Goal: Transaction & Acquisition: Book appointment/travel/reservation

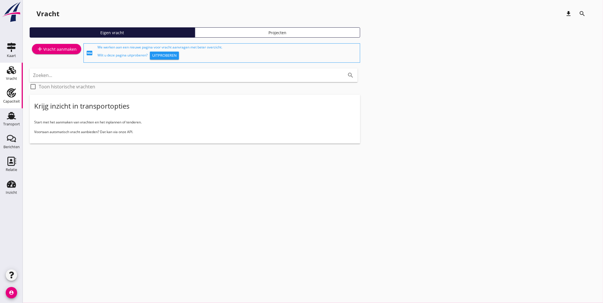
click at [13, 89] on use at bounding box center [11, 92] width 9 height 9
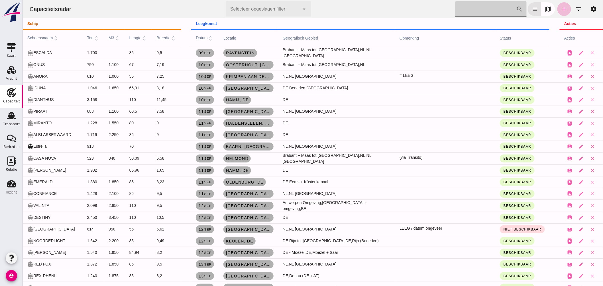
click at [463, 10] on input "[PERSON_NAME] op scheepsnaam" at bounding box center [485, 9] width 61 height 16
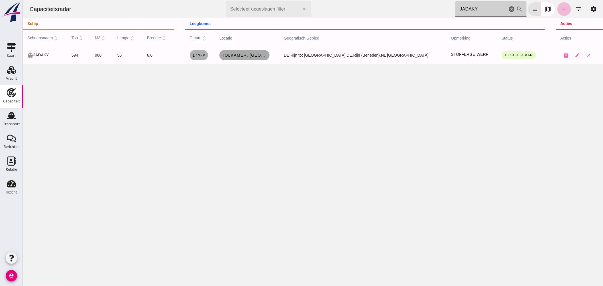
type input "JADAKY"
click at [265, 54] on span "Tolkamer, nl" at bounding box center [244, 55] width 46 height 5
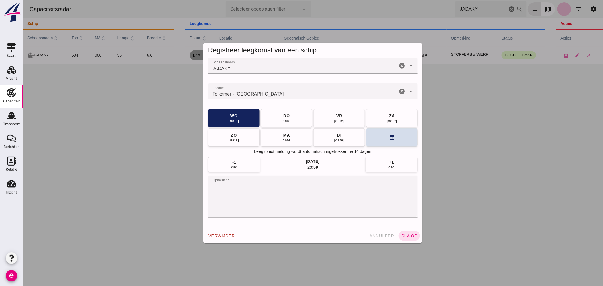
click at [273, 190] on textarea "opmerking" at bounding box center [313, 197] width 210 height 42
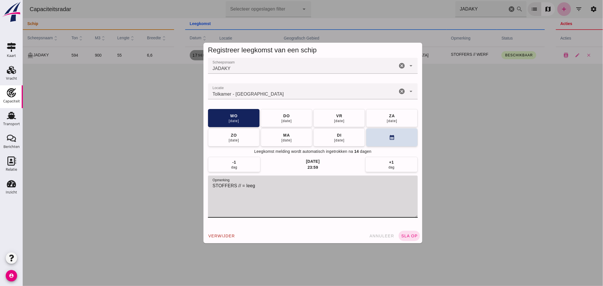
type textarea "STOFFERS // = leeg"
click at [259, 91] on input "Locatie" at bounding box center [302, 94] width 189 height 7
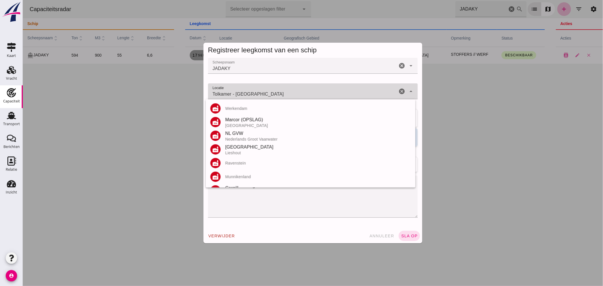
click at [259, 91] on input "Tolkamer - Gelderland" at bounding box center [302, 94] width 189 height 7
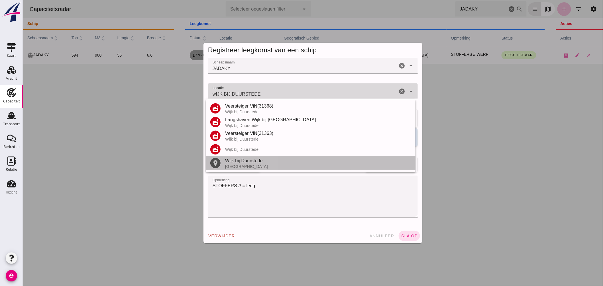
click at [244, 163] on div "Wijk bij Duurstede" at bounding box center [318, 161] width 186 height 7
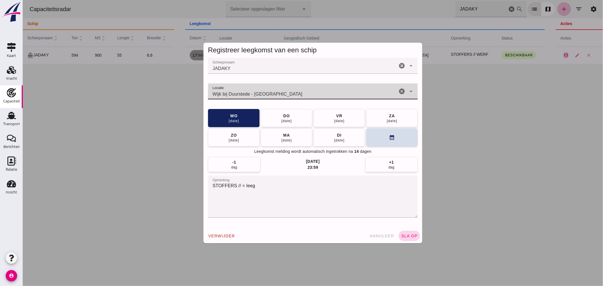
type input "Wijk bij Duurstede - Utrecht"
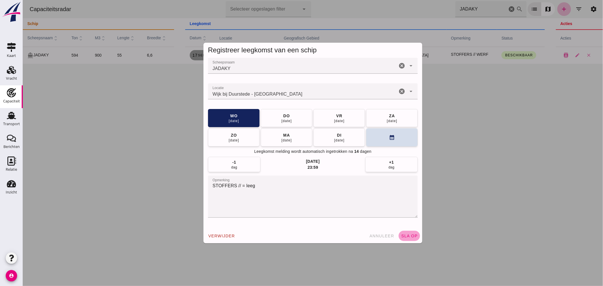
click at [401, 235] on span "sla op" at bounding box center [408, 236] width 17 height 5
click at [406, 237] on span "sla op" at bounding box center [408, 236] width 17 height 5
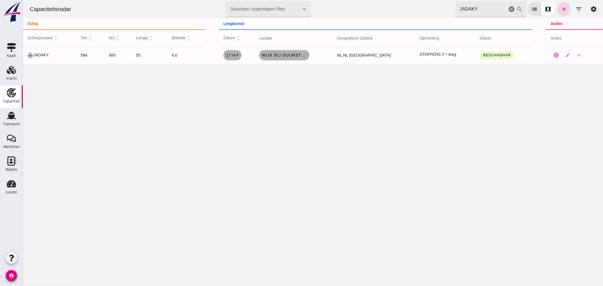
drag, startPoint x: 507, startPoint y: 6, endPoint x: 557, endPoint y: 28, distance: 54.5
click at [508, 6] on icon "cancel" at bounding box center [511, 9] width 7 height 7
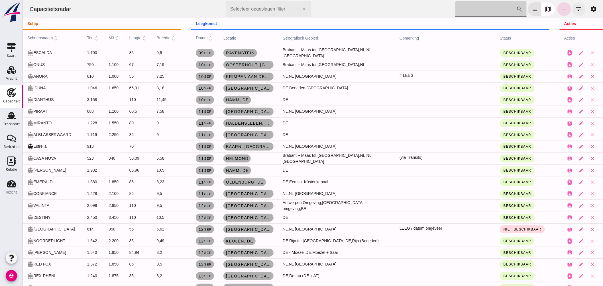
click at [575, 10] on icon "filter_list" at bounding box center [578, 9] width 7 height 7
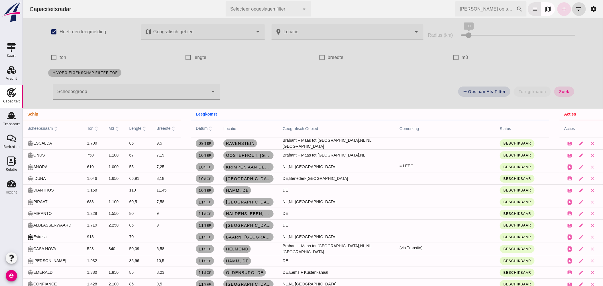
click at [161, 89] on div at bounding box center [130, 92] width 156 height 16
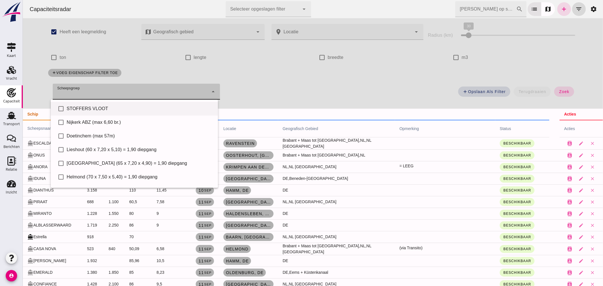
click at [107, 109] on div "STOFFERS VLOOT" at bounding box center [139, 108] width 147 height 7
type input "STOFFERS VLOOT"
checkbox input "true"
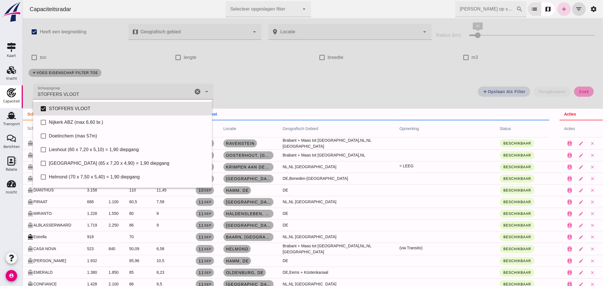
click at [579, 90] on span "zoek" at bounding box center [583, 91] width 11 height 5
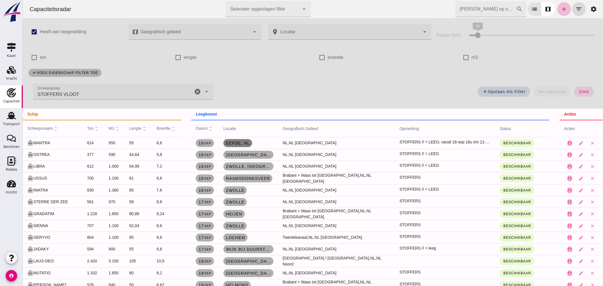
click at [228, 145] on span "Eefde, nl" at bounding box center [237, 143] width 24 height 5
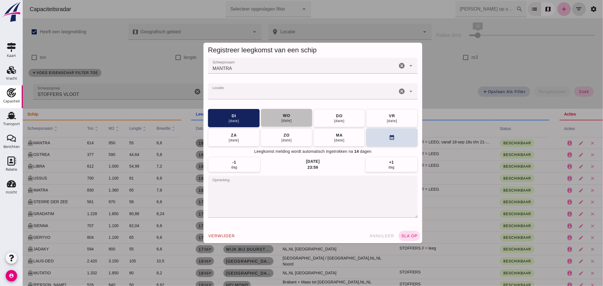
click at [283, 116] on div "wo" at bounding box center [286, 116] width 8 height 6
click at [403, 237] on span "sla op" at bounding box center [408, 236] width 17 height 5
click at [408, 235] on span "sla op" at bounding box center [408, 236] width 17 height 5
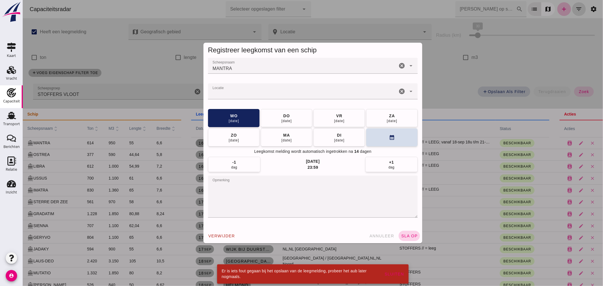
click at [408, 235] on span "sla op" at bounding box center [408, 236] width 17 height 5
click at [439, 71] on div at bounding box center [313, 143] width 580 height 286
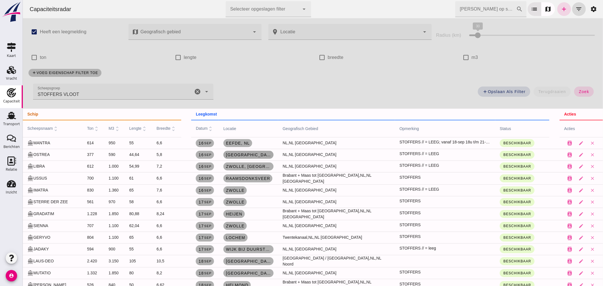
click at [238, 154] on span "[GEOGRAPHIC_DATA], [GEOGRAPHIC_DATA]" at bounding box center [248, 155] width 46 height 5
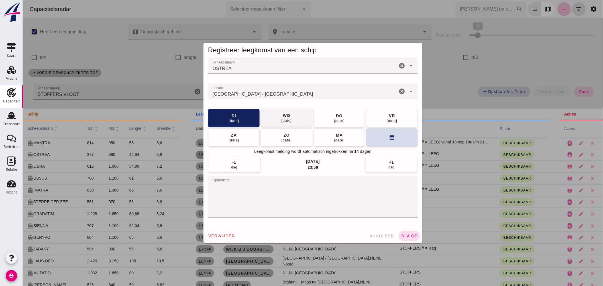
click at [299, 116] on button "wo 17 sep" at bounding box center [286, 118] width 52 height 18
click at [404, 235] on span "sla op" at bounding box center [408, 236] width 17 height 5
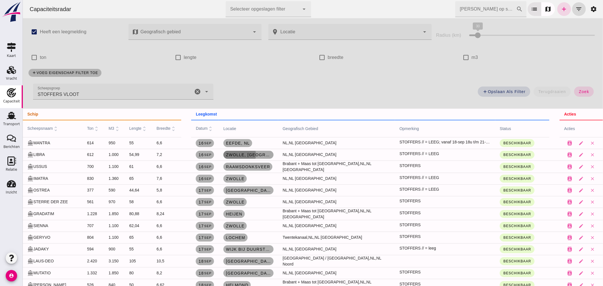
click at [244, 154] on span "Zwolle, [GEOGRAPHIC_DATA]" at bounding box center [248, 155] width 46 height 5
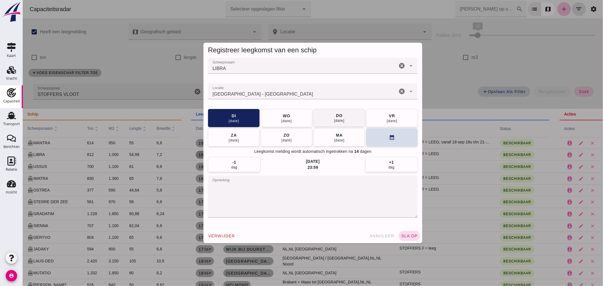
click at [281, 117] on span "wo 17 sep" at bounding box center [286, 118] width 11 height 10
click at [400, 234] on span "sla op" at bounding box center [408, 236] width 17 height 5
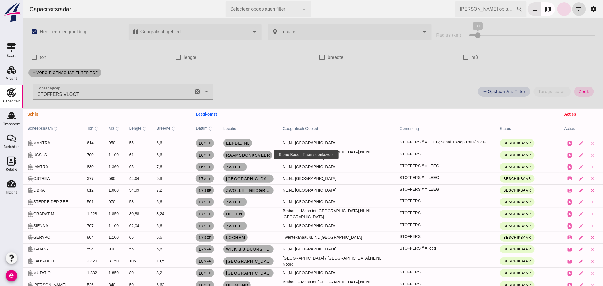
click at [244, 152] on link "Raamsdonksveer" at bounding box center [247, 155] width 49 height 8
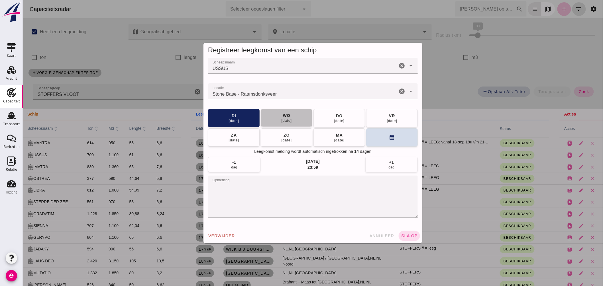
click at [287, 115] on div "wo" at bounding box center [286, 116] width 8 height 6
click at [404, 235] on span "sla op" at bounding box center [408, 236] width 17 height 5
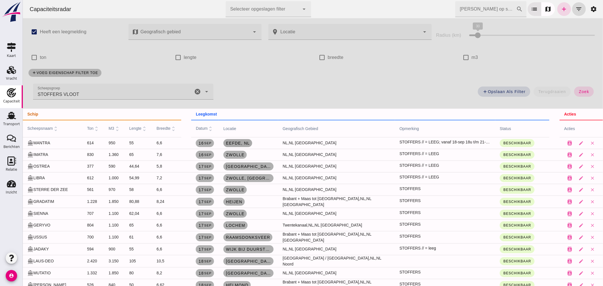
click at [238, 143] on span "Eefde, nl" at bounding box center [237, 143] width 24 height 5
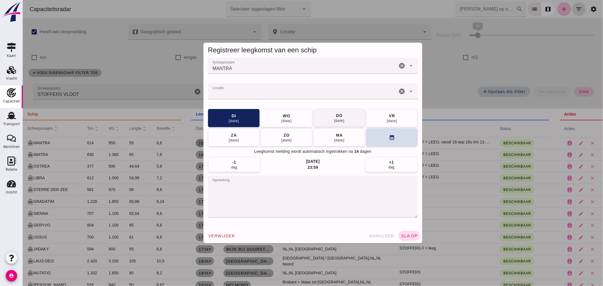
click at [294, 116] on button "wo 17 sep" at bounding box center [286, 118] width 52 height 18
click at [407, 234] on span "sla op" at bounding box center [408, 236] width 17 height 5
click at [401, 233] on button "sla op" at bounding box center [408, 236] width 21 height 10
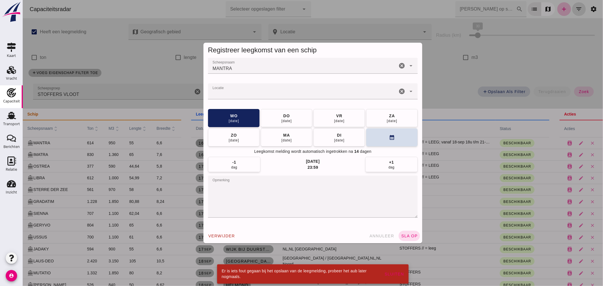
click at [255, 90] on div at bounding box center [302, 91] width 189 height 16
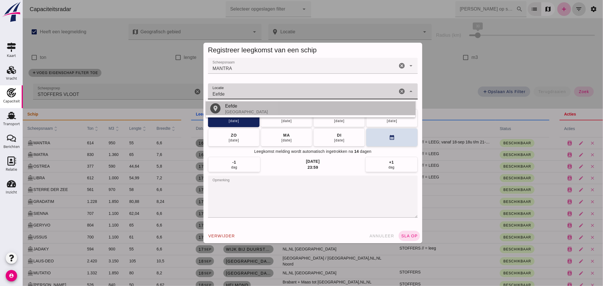
click at [257, 107] on div "Eefde" at bounding box center [318, 106] width 186 height 7
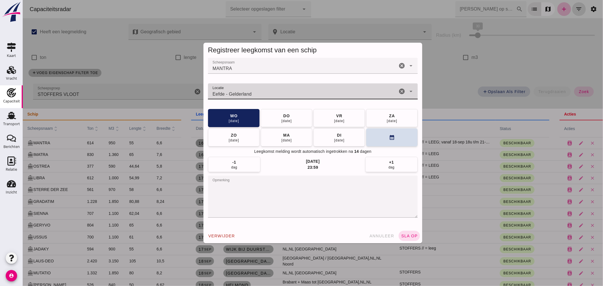
type input "Eefde - Gelderland"
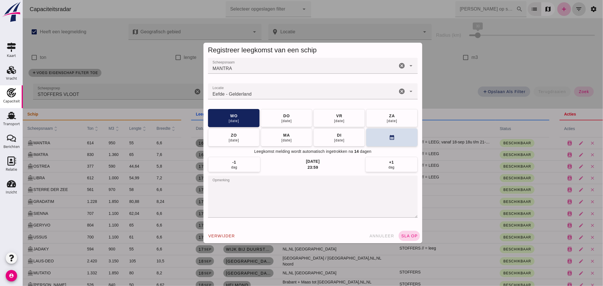
drag, startPoint x: 405, startPoint y: 231, endPoint x: 406, endPoint y: 238, distance: 7.5
click at [405, 234] on div "verwijder annuleer sla op" at bounding box center [312, 236] width 219 height 15
click at [407, 234] on span "sla op" at bounding box center [408, 236] width 17 height 5
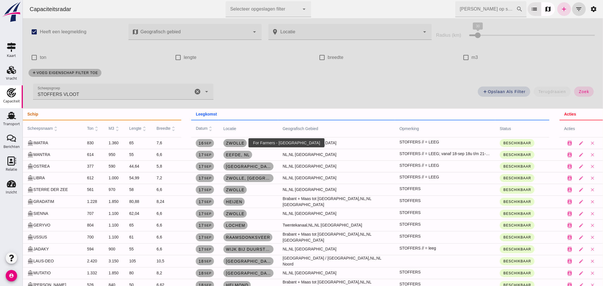
click at [228, 143] on span "Zwolle" at bounding box center [234, 143] width 19 height 5
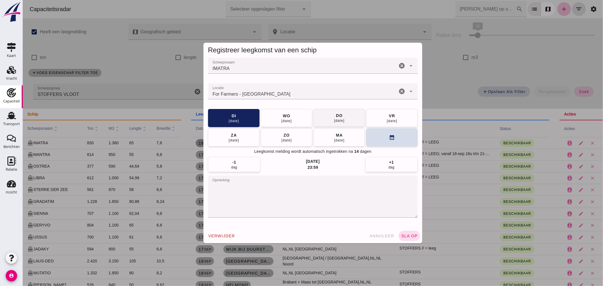
click at [282, 118] on div "wo" at bounding box center [286, 116] width 8 height 6
click at [412, 237] on span "sla op" at bounding box center [408, 236] width 17 height 5
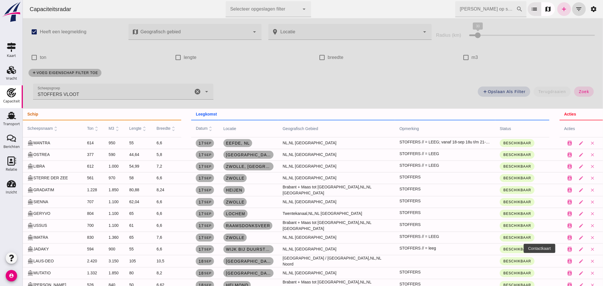
click at [195, 90] on icon "cancel" at bounding box center [197, 91] width 7 height 7
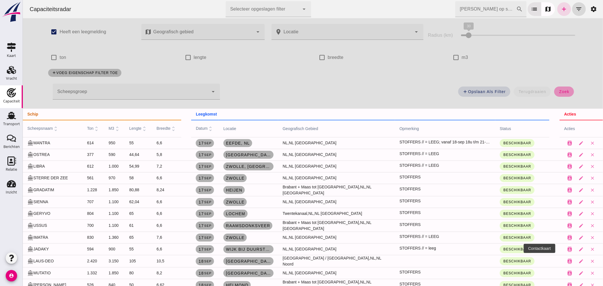
click at [565, 89] on button "zoek" at bounding box center [564, 92] width 20 height 10
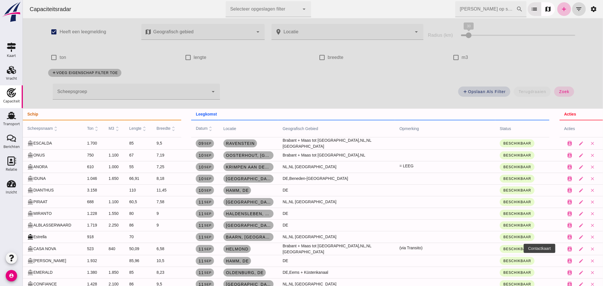
click at [485, 6] on input "[PERSON_NAME] op scheepsnaam" at bounding box center [485, 9] width 61 height 16
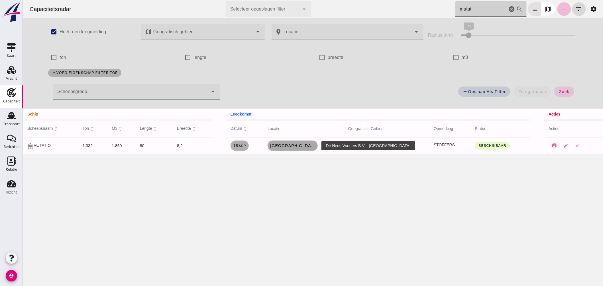
type input "mutat"
click at [300, 146] on span "[GEOGRAPHIC_DATA]" at bounding box center [292, 146] width 46 height 5
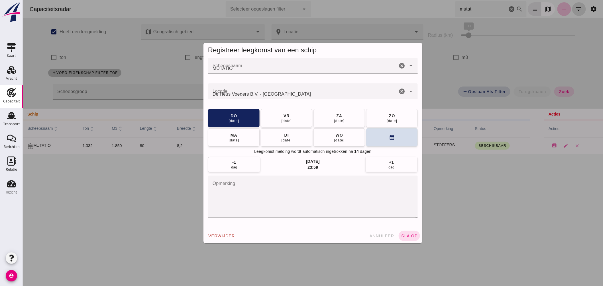
click at [325, 183] on div at bounding box center [313, 143] width 580 height 286
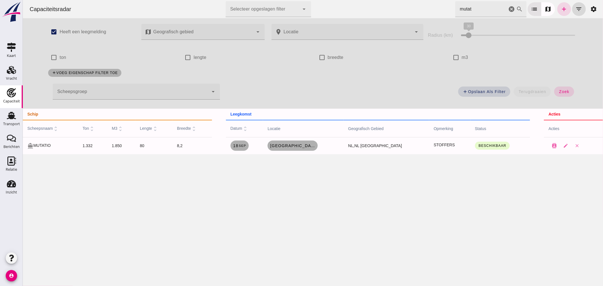
click at [376, 227] on div "Capaciteitsradar Selecteer opgeslagen filter Selecteer opgeslagen filter cancel…" at bounding box center [313, 143] width 580 height 286
click at [508, 9] on icon "cancel" at bounding box center [511, 9] width 7 height 7
click at [178, 96] on div at bounding box center [130, 92] width 156 height 16
click at [188, 92] on div at bounding box center [130, 92] width 156 height 16
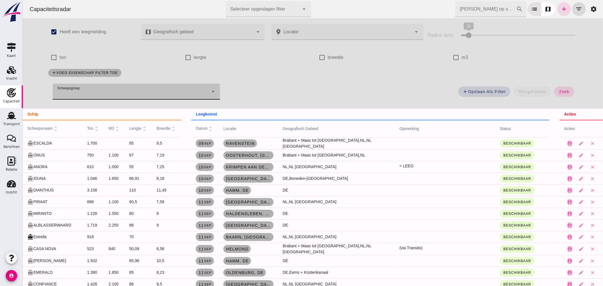
click at [185, 87] on div at bounding box center [130, 92] width 156 height 16
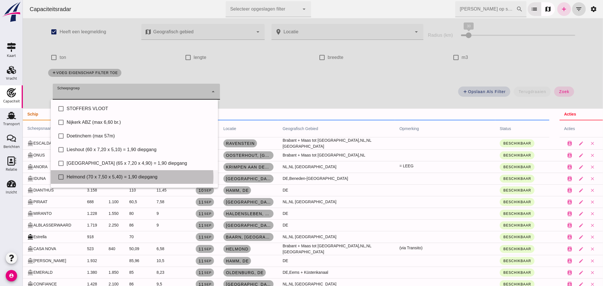
click at [122, 175] on div "Helmond (70 x 7,50 x 5,40) = 1,90 diepgang" at bounding box center [139, 177] width 147 height 7
type input "Helmond (70 x 7,50 x 5,40) = 1,90 diepgang"
checkbox input "true"
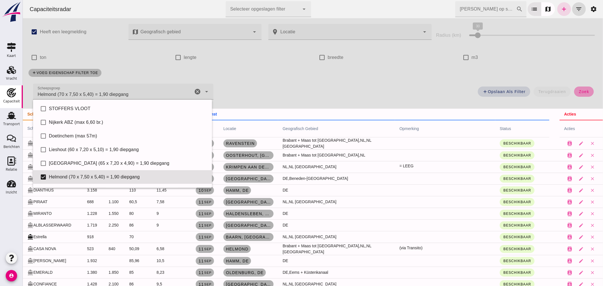
click at [581, 91] on span "zoek" at bounding box center [583, 91] width 11 height 5
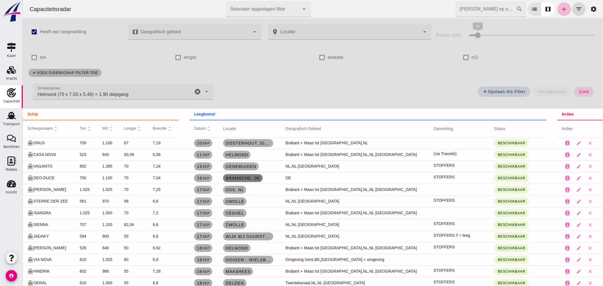
drag, startPoint x: 266, startPoint y: 179, endPoint x: 629, endPoint y: 276, distance: 375.4
click at [260, 179] on span "Bramsche, de" at bounding box center [242, 178] width 35 height 5
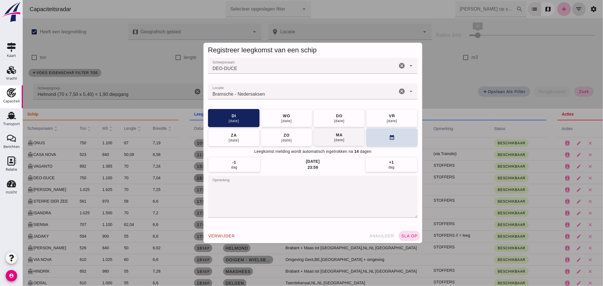
click at [340, 134] on div "ma" at bounding box center [338, 135] width 7 height 6
click at [402, 238] on span "sla op" at bounding box center [408, 236] width 17 height 5
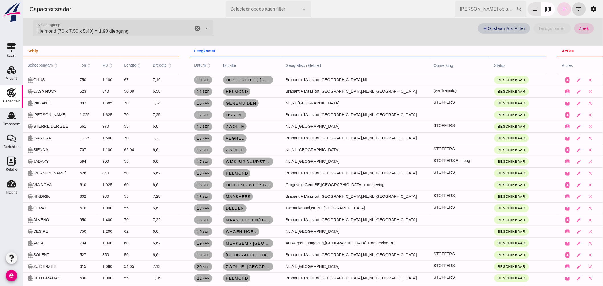
scroll to position [95, 0]
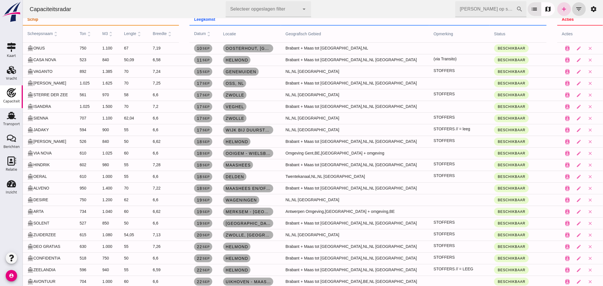
click at [131, 135] on td "55" at bounding box center [133, 130] width 29 height 12
click at [281, 108] on td "Veghel" at bounding box center [249, 107] width 62 height 12
click at [459, 7] on input "[PERSON_NAME] op scheepsnaam" at bounding box center [485, 9] width 61 height 16
click at [575, 9] on icon "filter_list" at bounding box center [578, 9] width 7 height 7
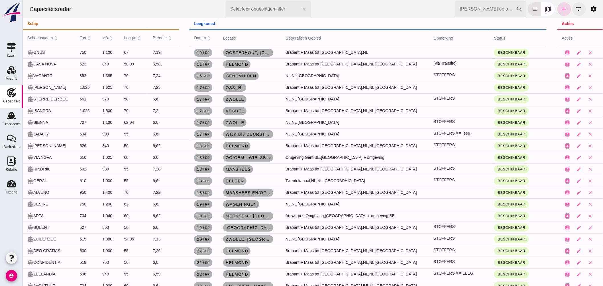
click at [575, 7] on icon "filter_list" at bounding box center [578, 9] width 7 height 7
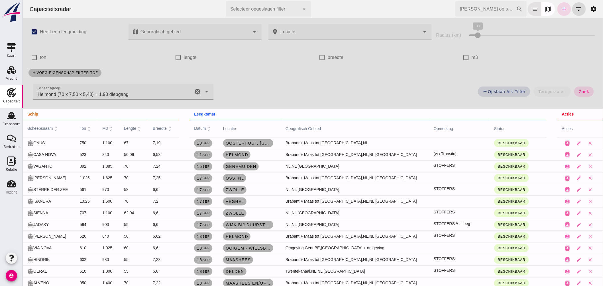
click at [195, 92] on icon "cancel" at bounding box center [197, 91] width 7 height 7
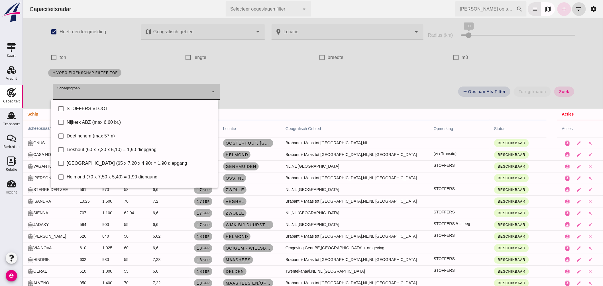
click at [162, 91] on div at bounding box center [130, 92] width 156 height 16
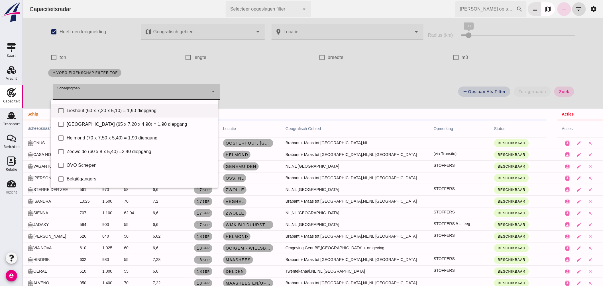
scroll to position [7, 0]
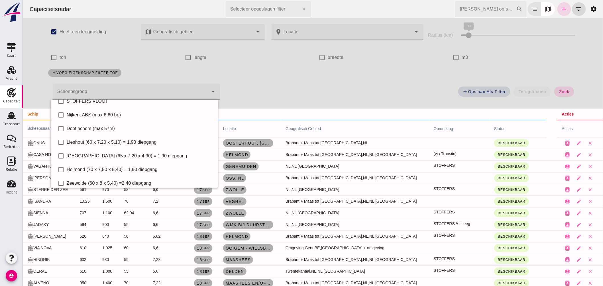
click at [242, 80] on div "add voeg eigenschap filter toe" at bounding box center [312, 73] width 536 height 15
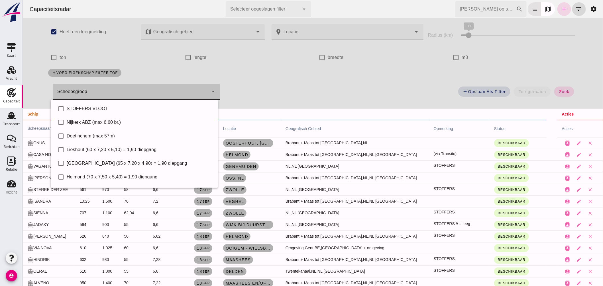
click at [195, 90] on div at bounding box center [130, 92] width 156 height 16
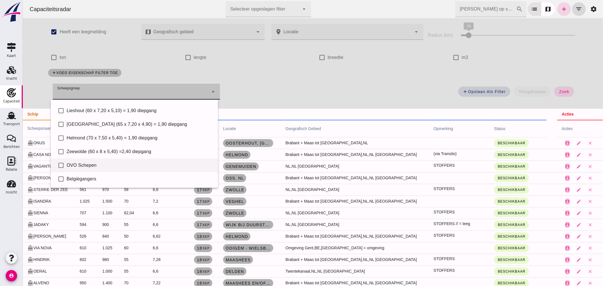
scroll to position [0, 0]
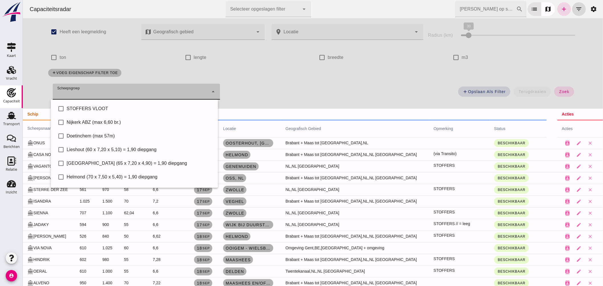
click at [290, 90] on div "add Opslaan als filter terugdraaien zoek" at bounding box center [401, 93] width 357 height 21
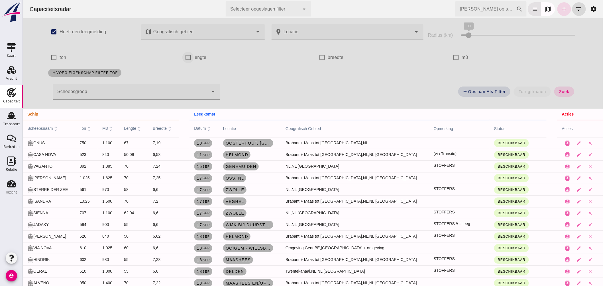
click at [185, 56] on input "lengte" at bounding box center [187, 57] width 11 height 11
checkbox input "true"
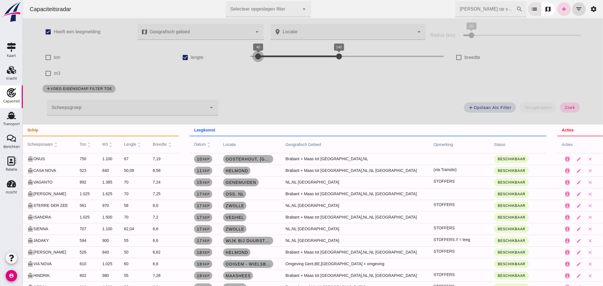
click at [254, 55] on div at bounding box center [257, 56] width 11 height 11
drag, startPoint x: 335, startPoint y: 56, endPoint x: 264, endPoint y: 64, distance: 71.7
click at [264, 64] on div "40 50 40 50" at bounding box center [346, 58] width 205 height 16
drag, startPoint x: 255, startPoint y: 56, endPoint x: 238, endPoint y: 58, distance: 17.1
click at [240, 59] on div "check_box lengte 30 50 30 50" at bounding box center [313, 58] width 274 height 16
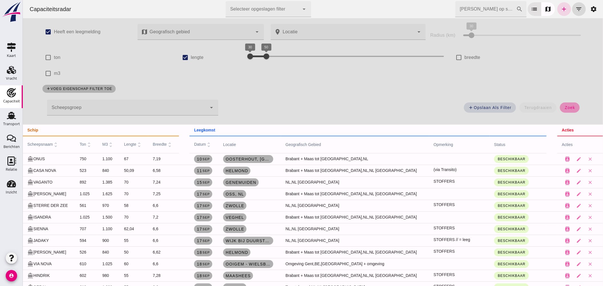
click at [560, 103] on button "zoek" at bounding box center [569, 108] width 20 height 10
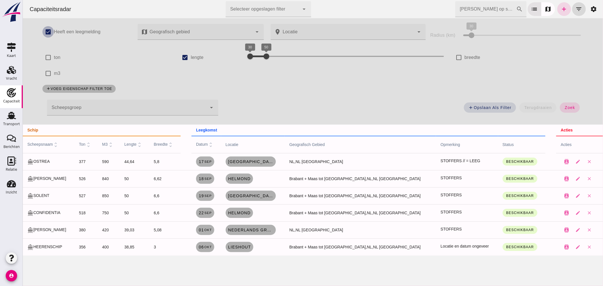
click at [44, 30] on input "Heeft een leegmelding" at bounding box center [47, 31] width 11 height 11
checkbox input "false"
click at [560, 106] on button "zoek" at bounding box center [569, 108] width 20 height 10
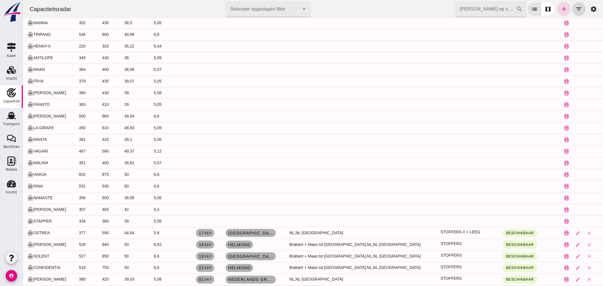
scroll to position [195, 0]
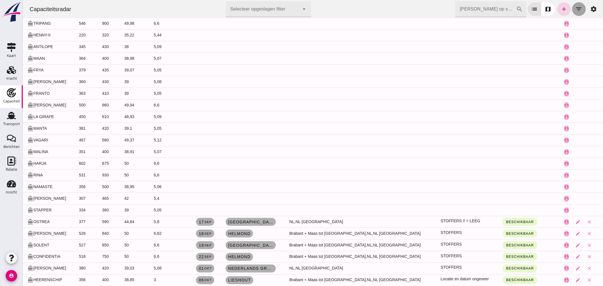
click at [575, 10] on icon "filter_list" at bounding box center [578, 9] width 7 height 7
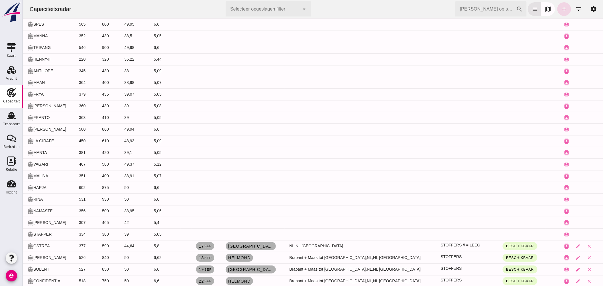
scroll to position [88, 0]
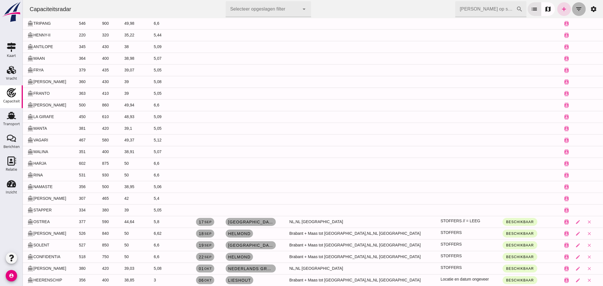
click at [576, 7] on icon "filter_list" at bounding box center [578, 9] width 7 height 7
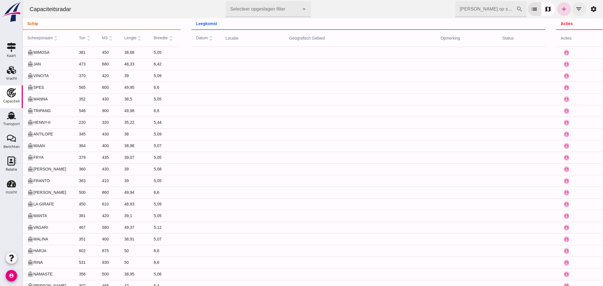
click at [575, 12] on icon "filter_list" at bounding box center [578, 9] width 7 height 7
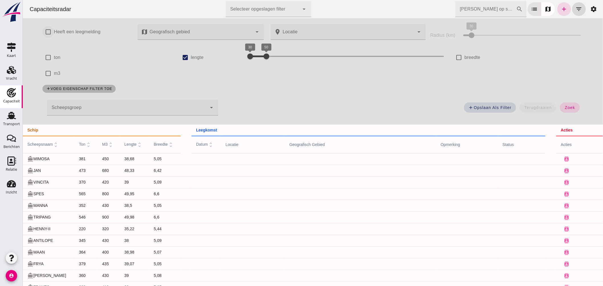
click at [48, 29] on input "Heeft een leegmelding" at bounding box center [47, 31] width 11 height 11
checkbox input "true"
click at [484, 10] on input "[PERSON_NAME] op scheepsnaam" at bounding box center [485, 9] width 61 height 16
click at [183, 56] on input "lengte" at bounding box center [184, 57] width 11 height 11
checkbox input "false"
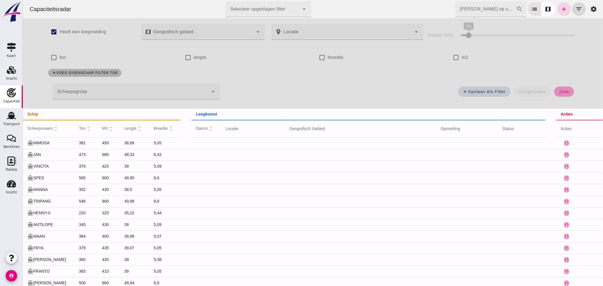
click at [559, 89] on span "zoek" at bounding box center [563, 91] width 11 height 5
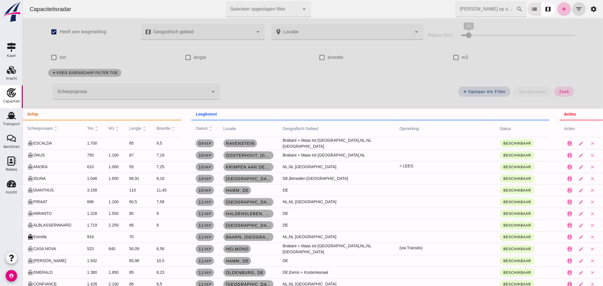
click at [171, 93] on div at bounding box center [130, 92] width 156 height 16
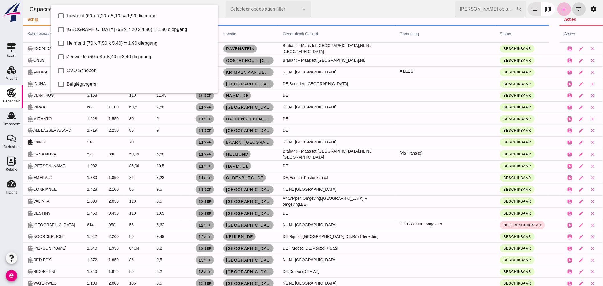
scroll to position [221, 0]
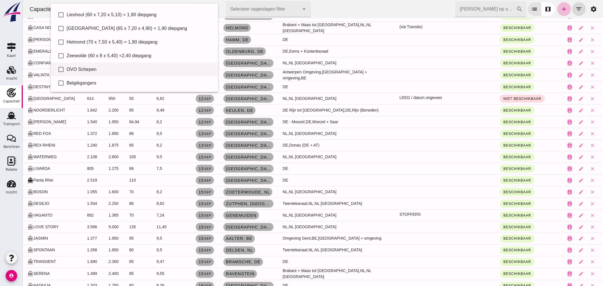
click at [90, 68] on div "OVO Schepen" at bounding box center [139, 69] width 147 height 7
type input "OVO Schepen"
checkbox input "true"
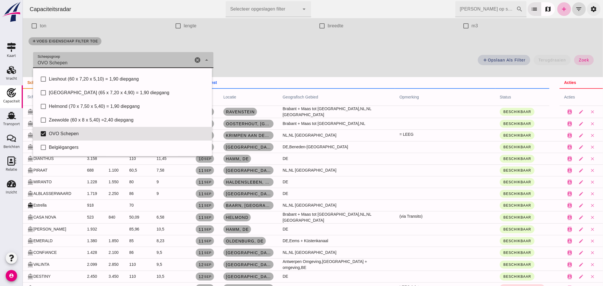
scroll to position [0, 0]
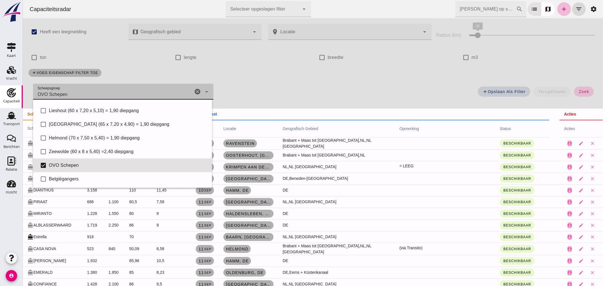
click at [581, 90] on span "zoek" at bounding box center [583, 91] width 11 height 5
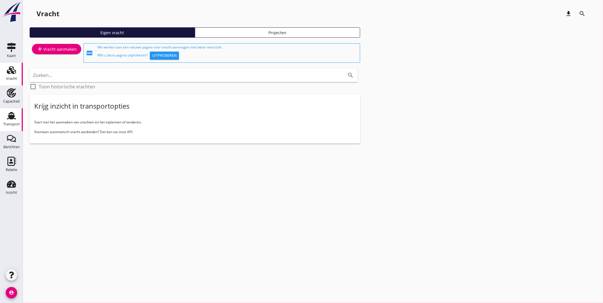
click at [11, 116] on use at bounding box center [11, 115] width 9 height 7
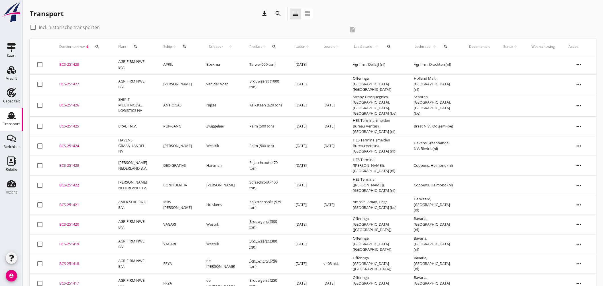
click at [387, 45] on icon "search" at bounding box center [389, 46] width 5 height 5
click at [409, 65] on input "text" at bounding box center [421, 63] width 59 height 9
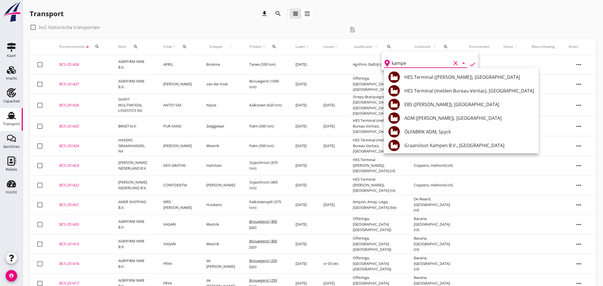
type input "kampen"
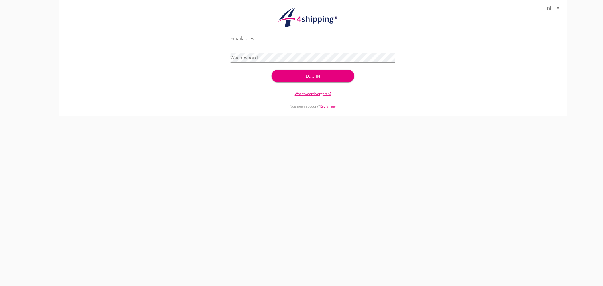
type input "jasper@stoffersbevrachtingen.nl"
click at [331, 76] on div "Log in" at bounding box center [313, 76] width 64 height 7
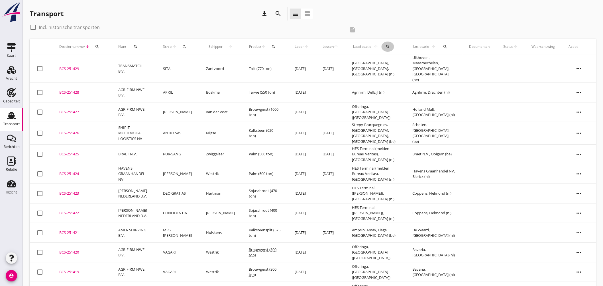
click at [387, 47] on div "search" at bounding box center [387, 46] width 13 height 5
click at [402, 60] on input "text" at bounding box center [418, 63] width 59 height 9
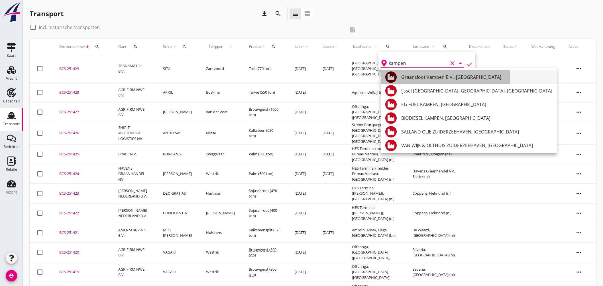
click at [424, 76] on div "Graansloot Kampen B.V., Kampen" at bounding box center [476, 77] width 151 height 7
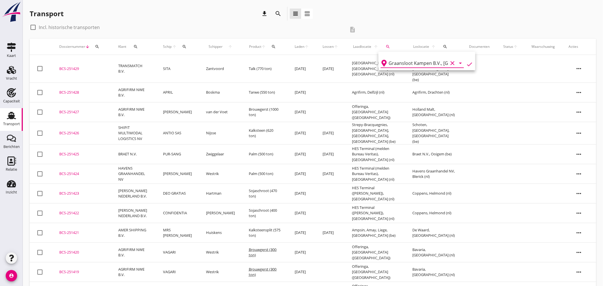
click at [467, 64] on icon "check" at bounding box center [469, 64] width 7 height 7
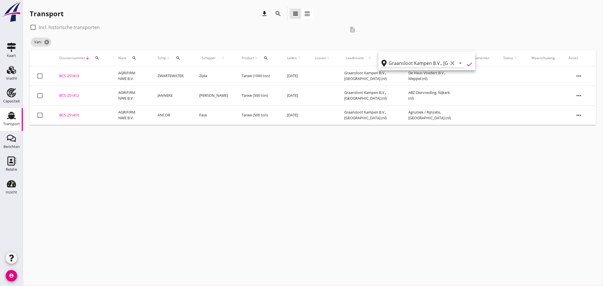
type input "Graansloot Kampen B.V."
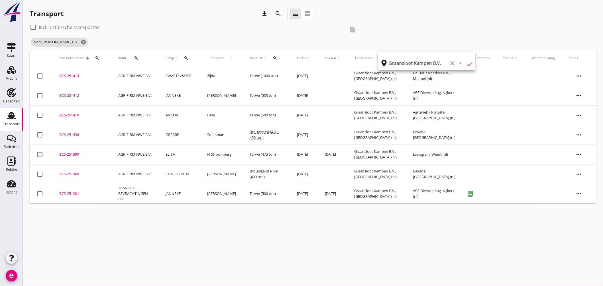
click at [411, 139] on td "Bavaria, Lieshout (nl)" at bounding box center [434, 135] width 56 height 20
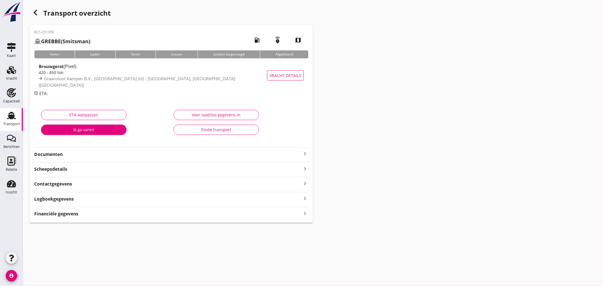
click at [39, 12] on div "button" at bounding box center [35, 12] width 11 height 11
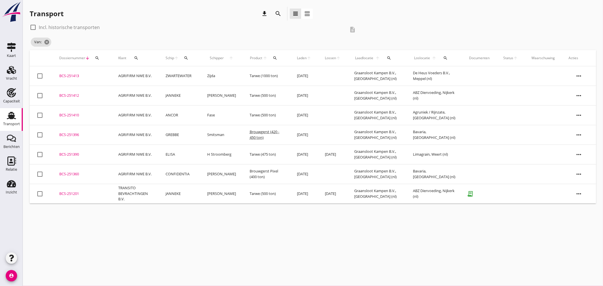
click at [445, 58] on icon "search" at bounding box center [445, 58] width 5 height 5
click at [461, 73] on input "text" at bounding box center [479, 74] width 59 height 9
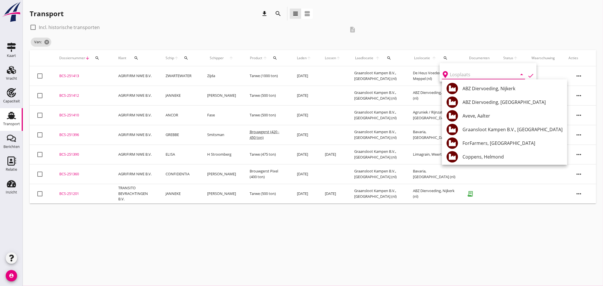
click at [439, 28] on div "check_box_outline_blank Incl. historische transporten description Van: cancel" at bounding box center [313, 36] width 566 height 27
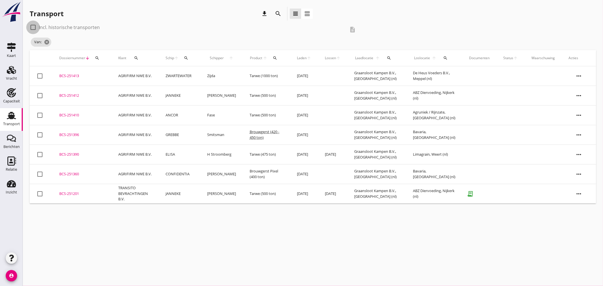
click at [31, 29] on div at bounding box center [33, 28] width 10 height 10
checkbox input "true"
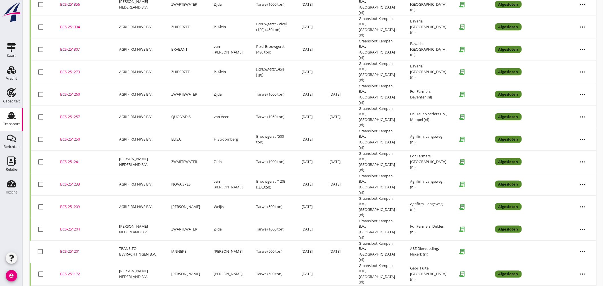
scroll to position [285, 0]
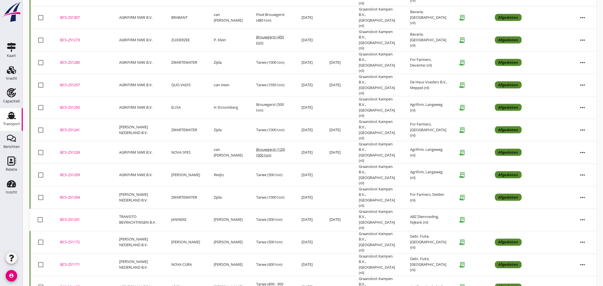
click at [70, 285] on div "BCS-251157" at bounding box center [82, 288] width 45 height 6
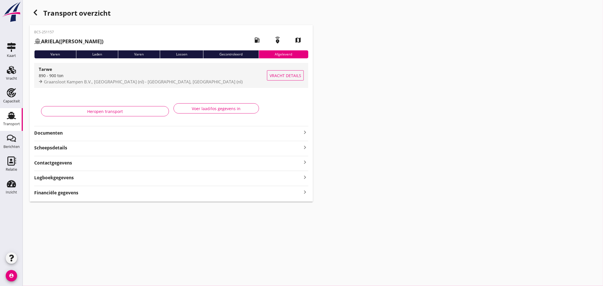
click at [193, 75] on div "890 - 900 ton" at bounding box center [153, 76] width 228 height 6
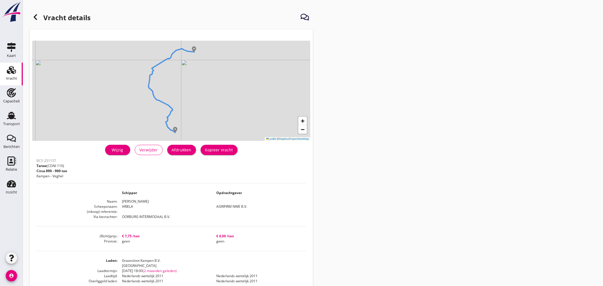
click at [36, 17] on icon at bounding box center [35, 17] width 7 height 7
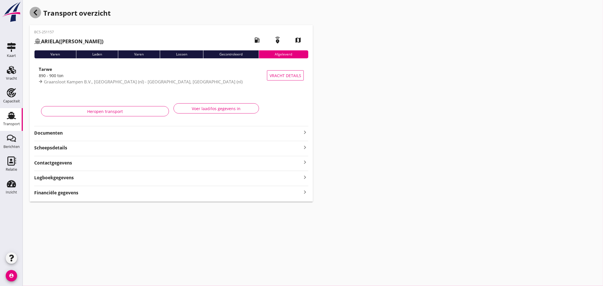
click at [38, 17] on div "button" at bounding box center [35, 12] width 11 height 11
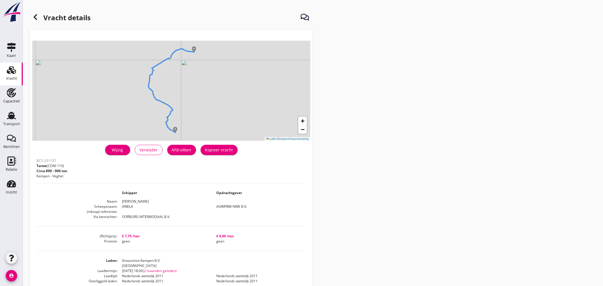
click at [38, 15] on icon at bounding box center [35, 17] width 7 height 7
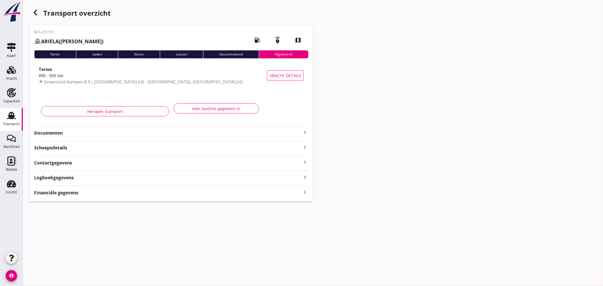
click at [14, 113] on icon "Transport" at bounding box center [11, 115] width 9 height 9
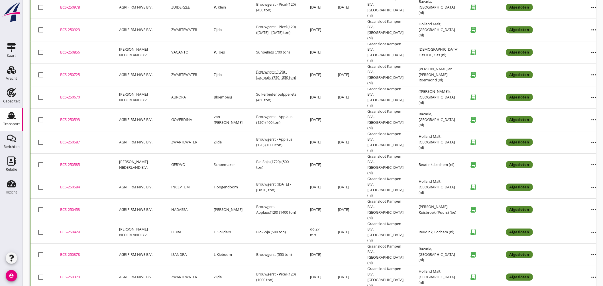
scroll to position [793, 0]
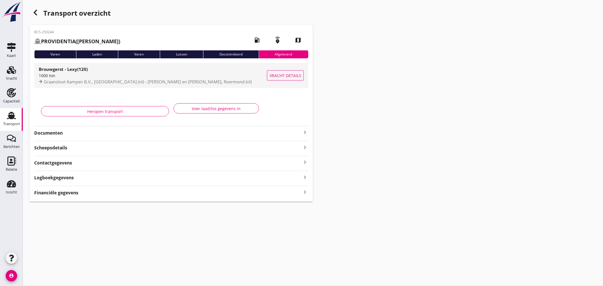
click at [127, 73] on div "1000 ton" at bounding box center [153, 76] width 228 height 6
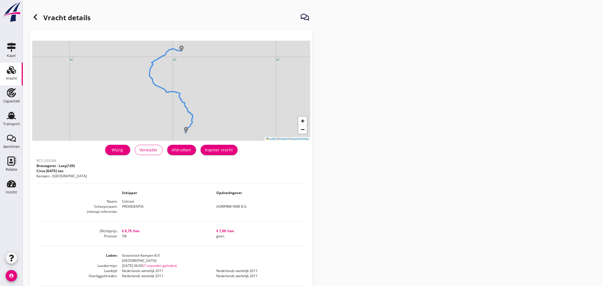
scroll to position [32, 0]
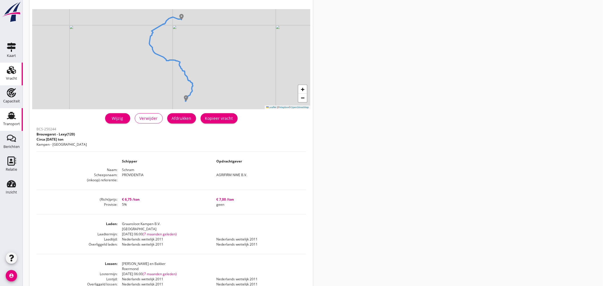
click at [12, 114] on icon "Transport" at bounding box center [11, 115] width 9 height 9
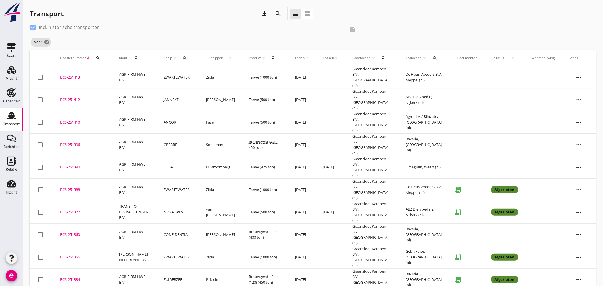
click at [79, 91] on td "BCS-251412 upload_file Drop hier uw bestand om het aan het dossier toe te voegen" at bounding box center [82, 100] width 59 height 23
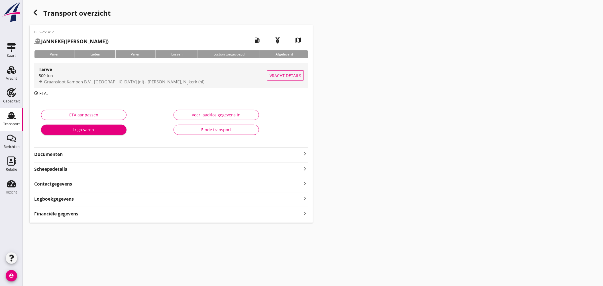
click at [183, 74] on div "500 ton" at bounding box center [153, 76] width 228 height 6
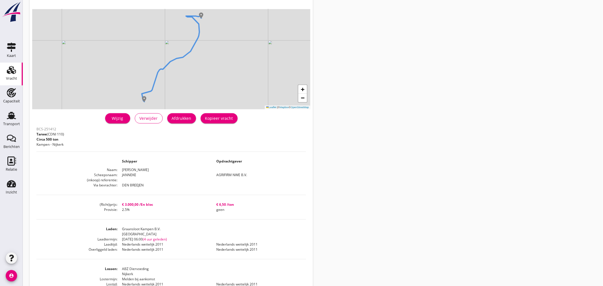
scroll to position [63, 0]
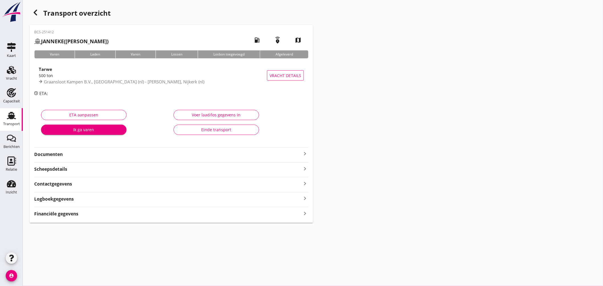
click at [172, 156] on strong "Documenten" at bounding box center [167, 154] width 267 height 7
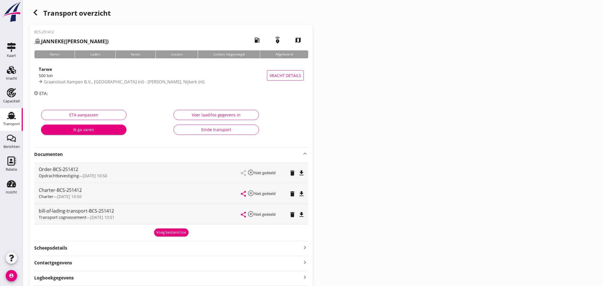
click at [161, 73] on div "500 ton" at bounding box center [153, 76] width 228 height 6
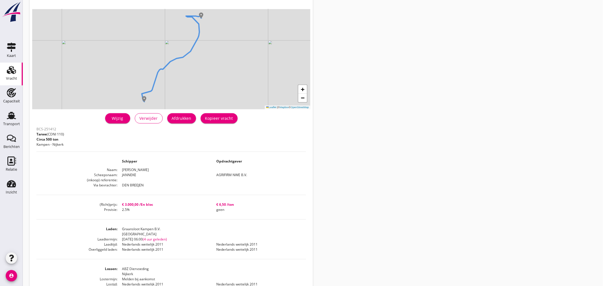
scroll to position [63, 0]
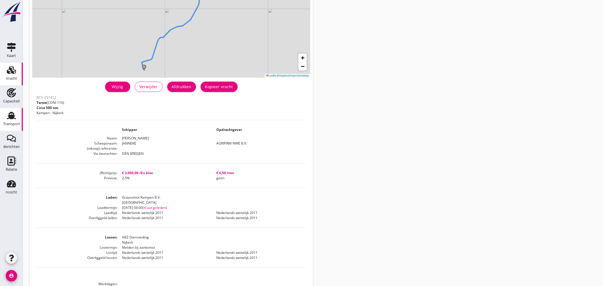
click at [15, 111] on link "Transport Transport" at bounding box center [11, 119] width 23 height 23
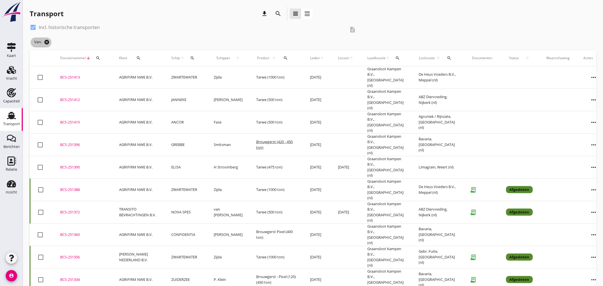
click at [48, 42] on icon "cancel" at bounding box center [47, 42] width 6 height 6
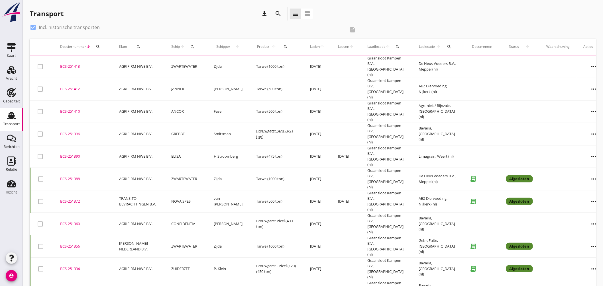
click at [443, 46] on div "search" at bounding box center [448, 46] width 11 height 5
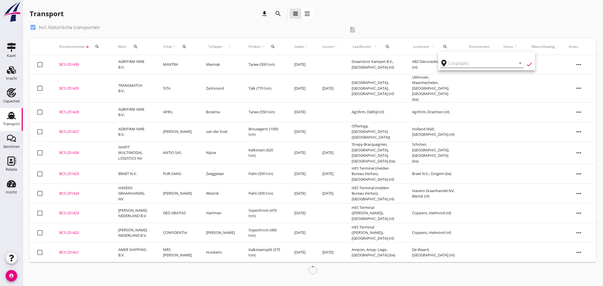
click at [455, 59] on input "text" at bounding box center [477, 63] width 59 height 9
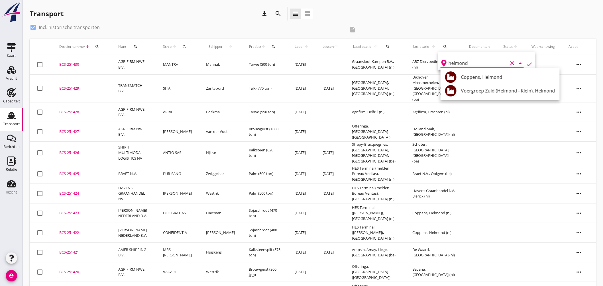
drag, startPoint x: 499, startPoint y: 88, endPoint x: 523, endPoint y: 79, distance: 25.6
click at [500, 88] on div "Voergroep Zuid (Helmond - Klein), Helmond" at bounding box center [508, 90] width 94 height 7
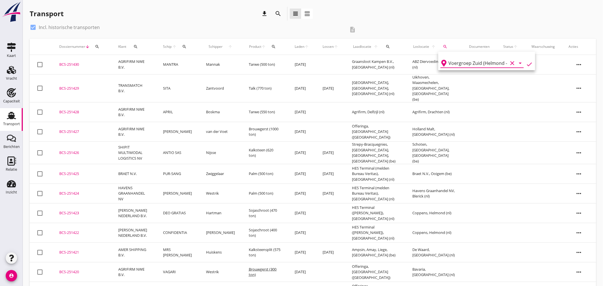
drag, startPoint x: 526, startPoint y: 63, endPoint x: 528, endPoint y: 66, distance: 3.2
click at [526, 63] on icon "check" at bounding box center [529, 64] width 7 height 7
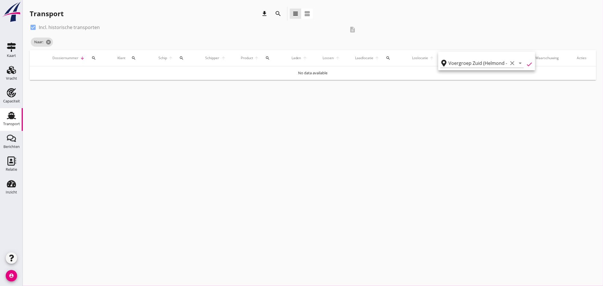
type input "Voergroep Zuid (Helmond - Klein)"
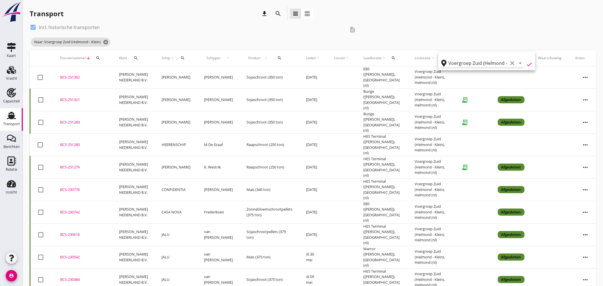
click at [75, 75] on div "BCS-251392" at bounding box center [82, 78] width 45 height 6
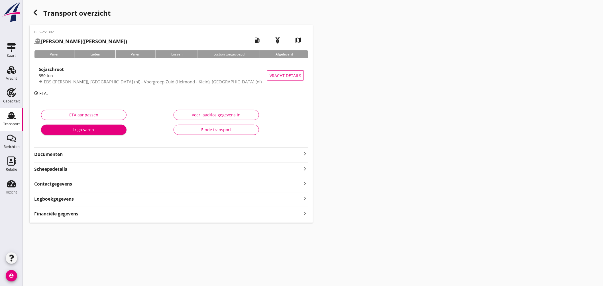
click at [306, 152] on icon "keyboard_arrow_right" at bounding box center [304, 153] width 7 height 7
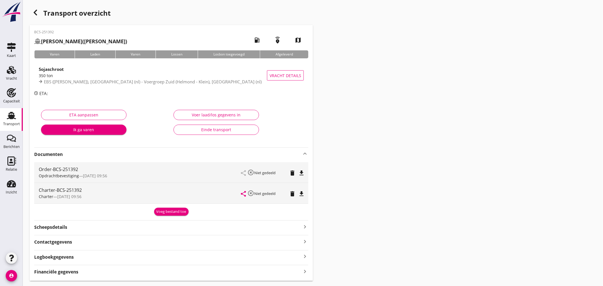
click at [303, 195] on icon "file_download" at bounding box center [301, 194] width 7 height 7
click at [301, 174] on icon "file_download" at bounding box center [301, 173] width 7 height 7
click at [12, 117] on use at bounding box center [11, 115] width 9 height 7
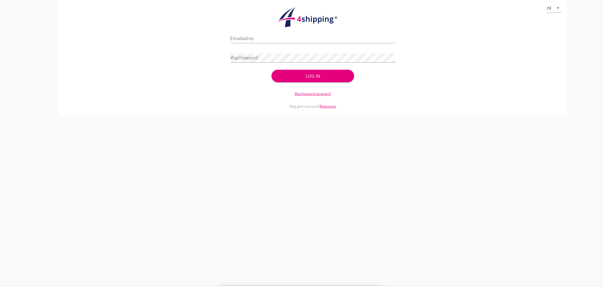
type input "jasper@stoffersbevrachtingen.nl"
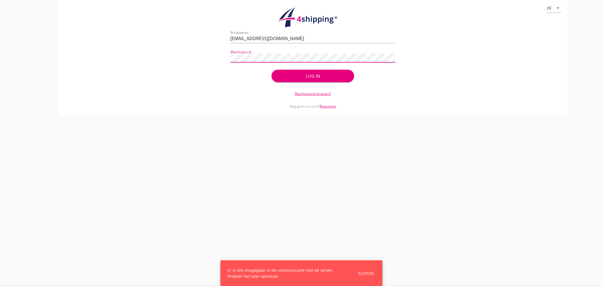
click at [305, 75] on div "Log in" at bounding box center [313, 76] width 64 height 7
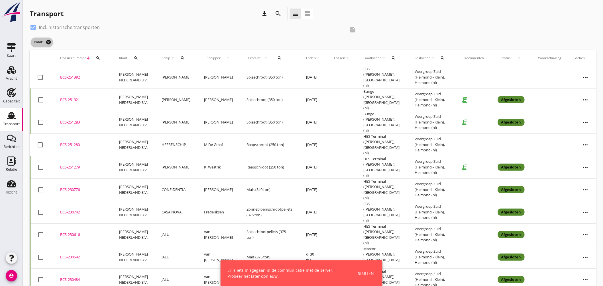
click at [49, 41] on icon "cancel" at bounding box center [49, 42] width 6 height 6
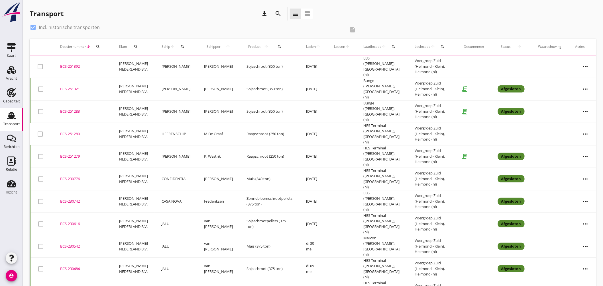
click at [178, 46] on div "Schip arrow_upward search" at bounding box center [175, 47] width 29 height 14
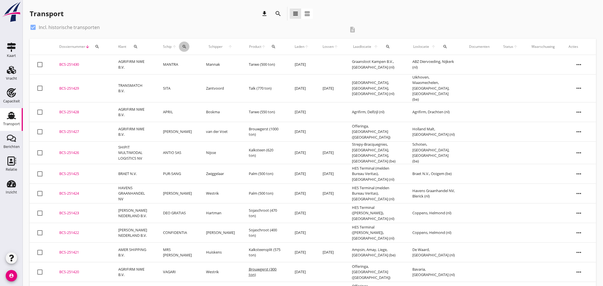
click at [187, 48] on icon "search" at bounding box center [184, 46] width 5 height 5
click at [201, 60] on input "Zoek op (scheeps)naam" at bounding box center [213, 63] width 59 height 9
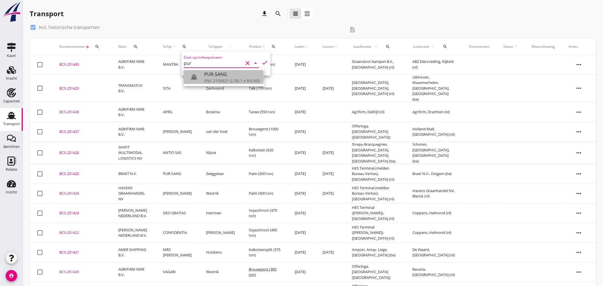
click at [230, 75] on div "PUR-SANG" at bounding box center [231, 74] width 55 height 7
click at [261, 61] on icon "check" at bounding box center [264, 62] width 7 height 7
type input "PUR-SANG"
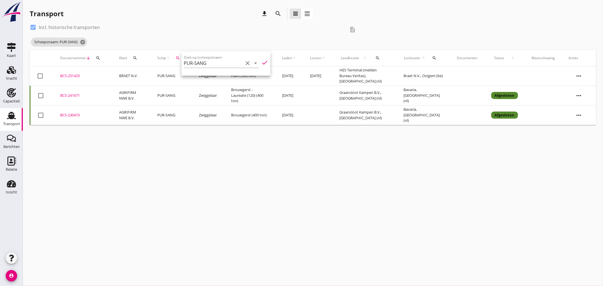
click at [296, 130] on div "Transport download search view_headline view_agenda check_box Incl. historische…" at bounding box center [313, 66] width 580 height 132
click at [76, 74] on div "BCS-251425" at bounding box center [82, 76] width 45 height 6
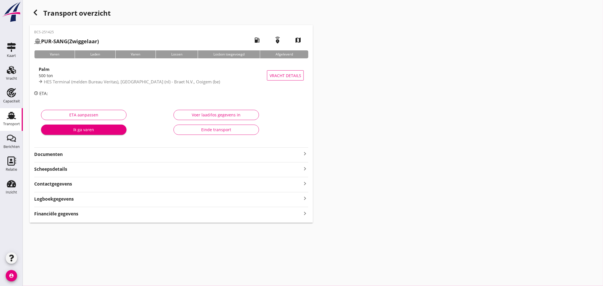
click at [305, 153] on icon "keyboard_arrow_right" at bounding box center [304, 153] width 7 height 7
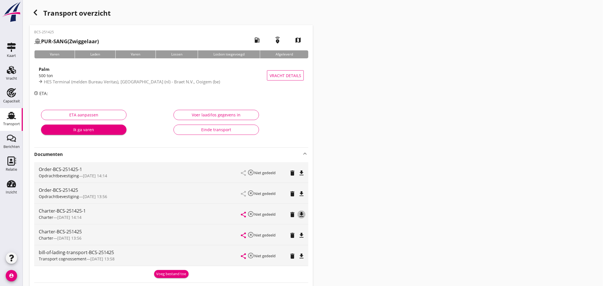
click at [303, 215] on icon "file_download" at bounding box center [301, 214] width 7 height 7
click at [10, 116] on use at bounding box center [11, 115] width 9 height 7
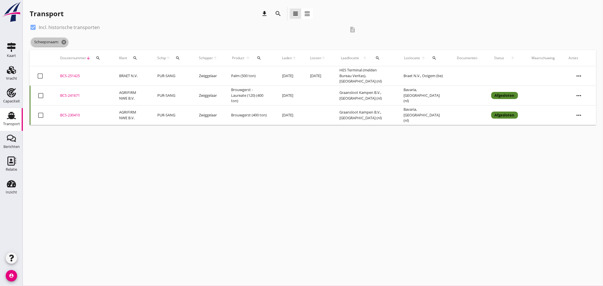
click at [67, 40] on span "Scheepsnaam: cancel" at bounding box center [50, 42] width 38 height 9
click at [66, 42] on icon "cancel" at bounding box center [64, 42] width 6 height 6
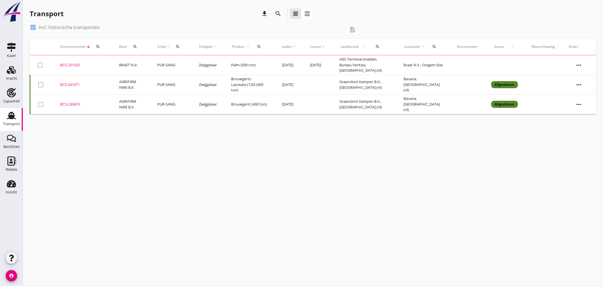
click at [35, 26] on div at bounding box center [33, 28] width 10 height 10
checkbox input "false"
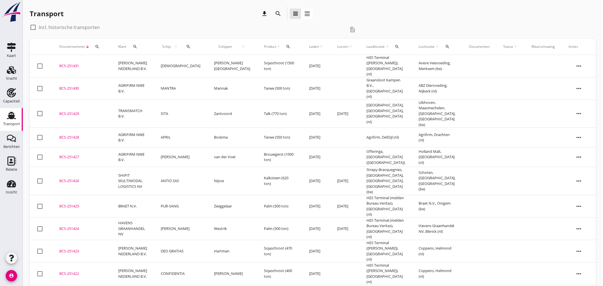
drag, startPoint x: 69, startPoint y: 181, endPoint x: 79, endPoint y: 180, distance: 10.0
click at [70, 204] on div "BCS-251425" at bounding box center [81, 207] width 45 height 6
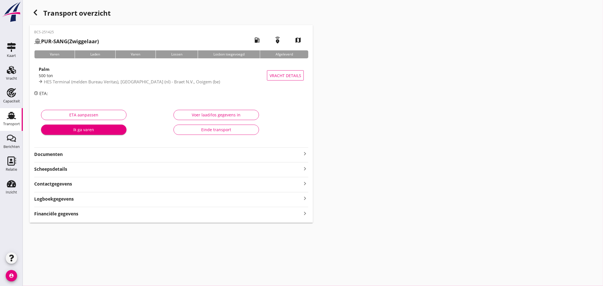
click at [217, 79] on div "HES Terminal (melden Bureau Veritas), Amsterdam (nl) - Braet N.V., Ooigem (be)" at bounding box center [153, 82] width 228 height 7
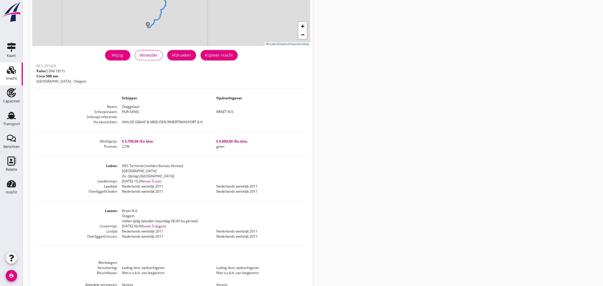
scroll to position [126, 0]
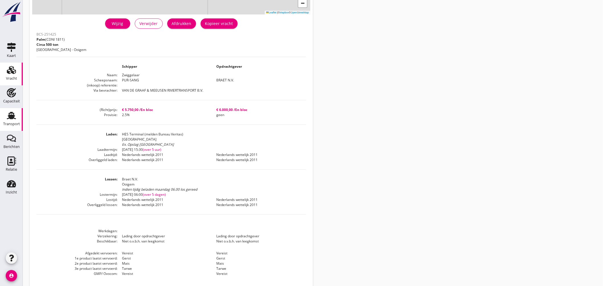
click at [7, 115] on icon "Transport" at bounding box center [11, 115] width 9 height 9
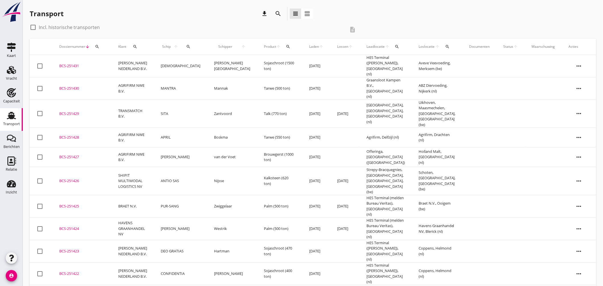
click at [72, 111] on div "BCS-251429" at bounding box center [81, 114] width 45 height 6
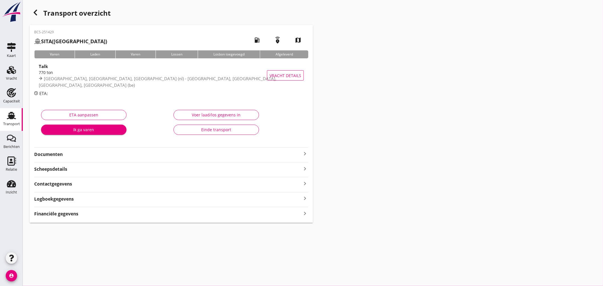
click at [306, 153] on icon "keyboard_arrow_right" at bounding box center [304, 153] width 7 height 7
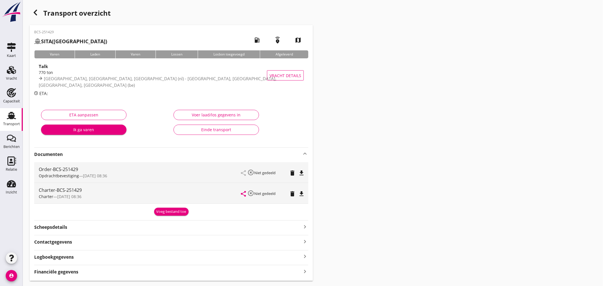
click at [301, 172] on icon "file_download" at bounding box center [301, 173] width 7 height 7
click at [300, 192] on icon "file_download" at bounding box center [301, 194] width 7 height 7
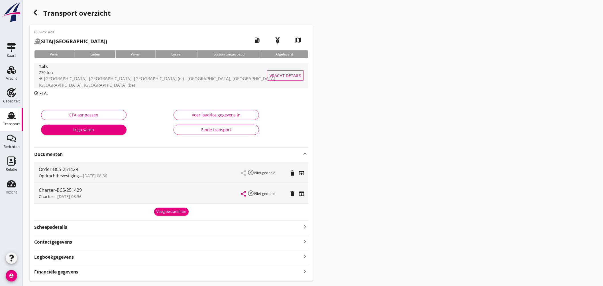
click at [167, 75] on div "770 ton" at bounding box center [158, 72] width 239 height 6
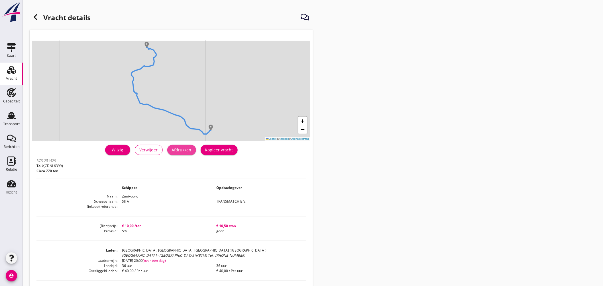
click at [189, 150] on div "Afdrukken" at bounding box center [182, 150] width 20 height 6
click at [11, 112] on use at bounding box center [11, 115] width 9 height 7
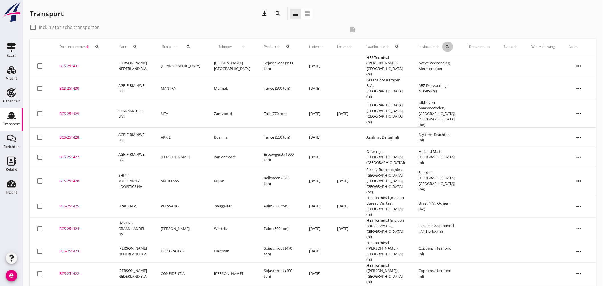
click at [445, 44] on icon "search" at bounding box center [447, 46] width 5 height 5
click at [459, 63] on input "text" at bounding box center [477, 63] width 59 height 9
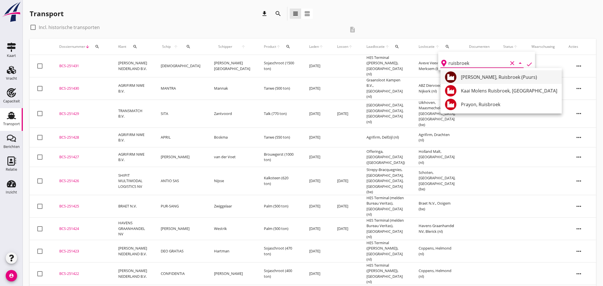
click at [485, 78] on div "Mouterij Albert, Ruisbroek (Puurs)" at bounding box center [509, 77] width 96 height 7
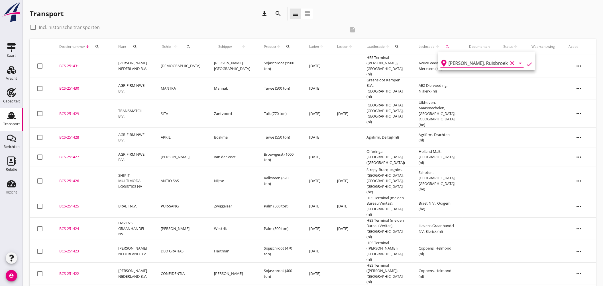
click at [526, 62] on icon "check" at bounding box center [529, 64] width 7 height 7
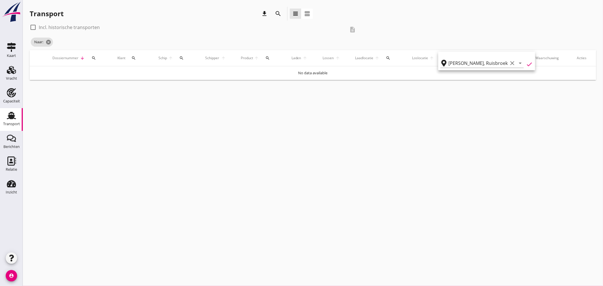
type input "Mouterij Albert"
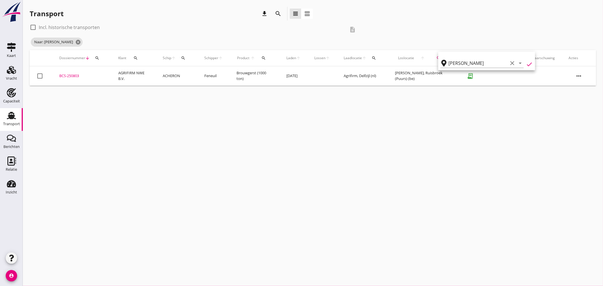
click at [32, 28] on div at bounding box center [33, 28] width 10 height 10
checkbox input "true"
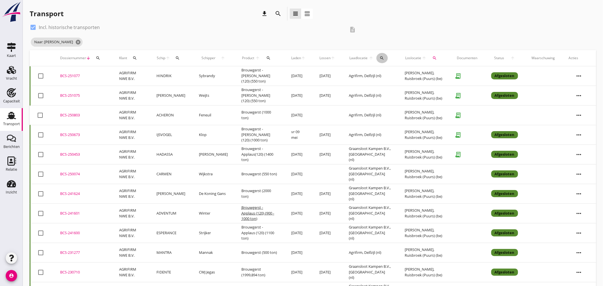
click at [380, 58] on icon "search" at bounding box center [382, 58] width 5 height 5
click at [398, 70] on input "text" at bounding box center [413, 74] width 59 height 9
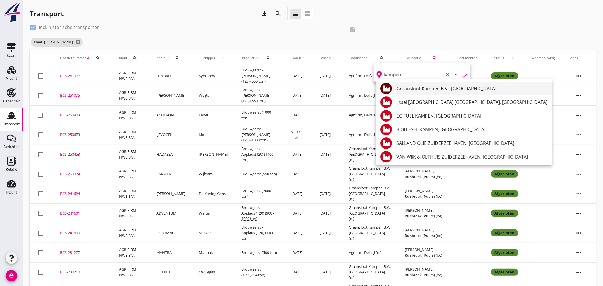
click at [412, 87] on div "Graansloot Kampen B.V., Kampen" at bounding box center [471, 88] width 151 height 7
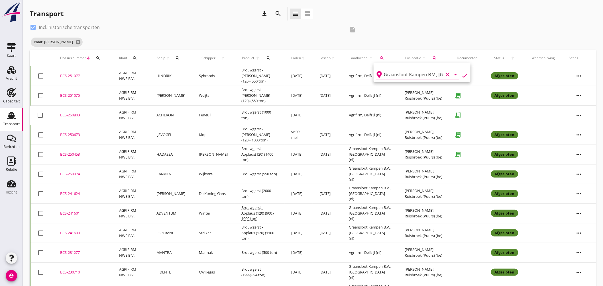
click at [461, 73] on icon "check" at bounding box center [464, 75] width 7 height 7
type input "Graansloot Kampen B.V."
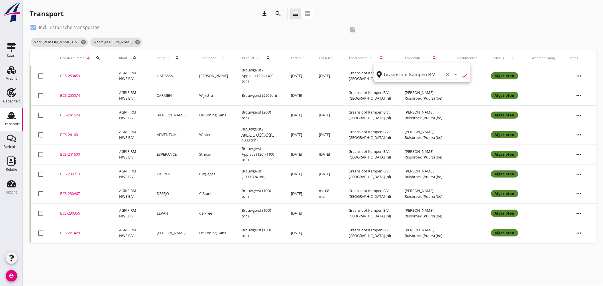
click at [71, 134] on div "BCS-241601" at bounding box center [82, 135] width 45 height 6
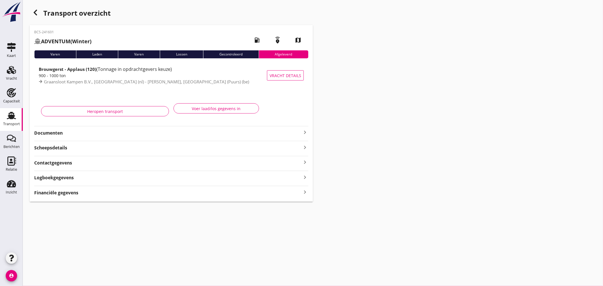
click at [174, 71] on div "Brouwgerst - Applaus (120) (Tonnage in opdrachtgevers keuze)" at bounding box center [153, 69] width 228 height 7
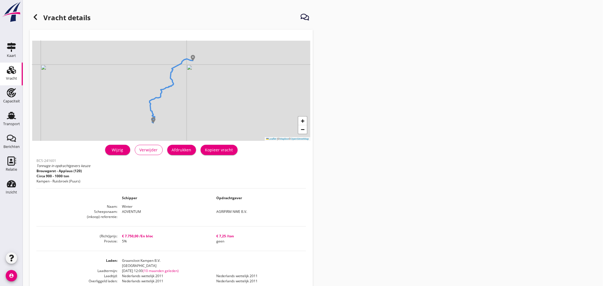
scroll to position [63, 0]
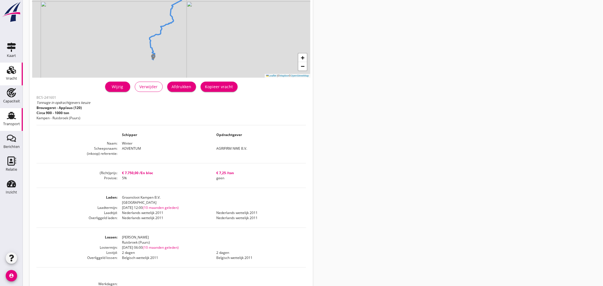
click at [12, 115] on use at bounding box center [11, 115] width 9 height 7
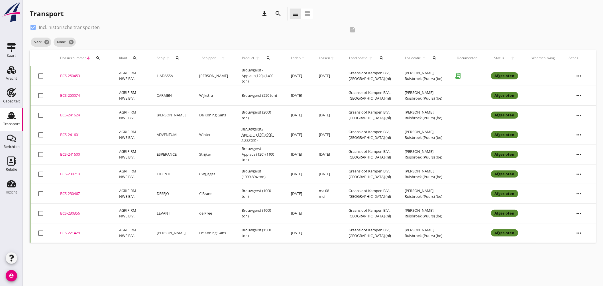
click at [71, 94] on div "BCS-250074" at bounding box center [82, 96] width 45 height 6
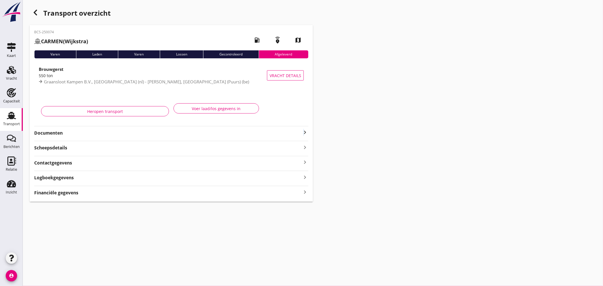
click at [304, 130] on icon "keyboard_arrow_right" at bounding box center [304, 132] width 7 height 7
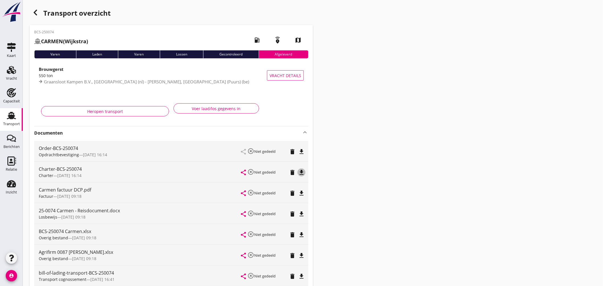
click at [304, 171] on icon "file_download" at bounding box center [301, 172] width 7 height 7
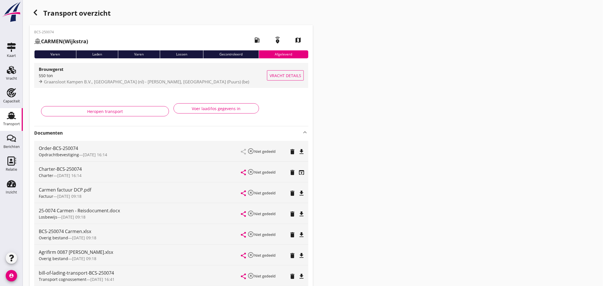
click at [141, 81] on span "Graansloot Kampen B.V., Kampen (nl) - Mouterij Albert, Ruisbroek (Puurs) (be)" at bounding box center [146, 82] width 205 height 6
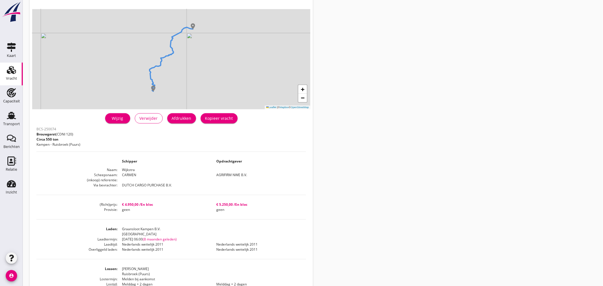
scroll to position [63, 0]
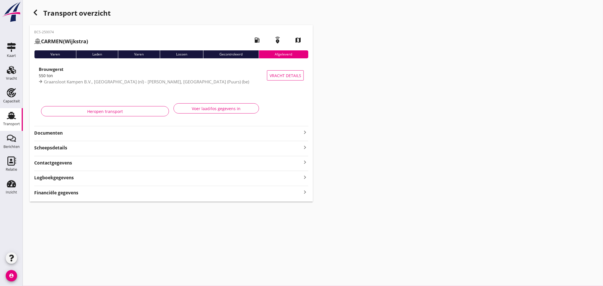
click at [9, 117] on icon "Transport" at bounding box center [11, 115] width 9 height 9
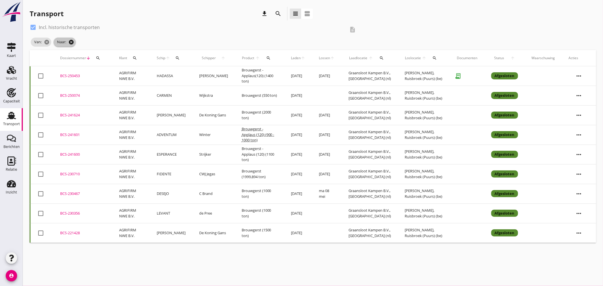
click at [71, 41] on icon "cancel" at bounding box center [71, 42] width 6 height 6
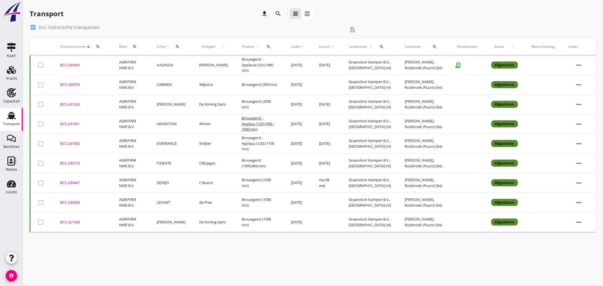
click at [36, 27] on div at bounding box center [33, 28] width 10 height 10
checkbox input "false"
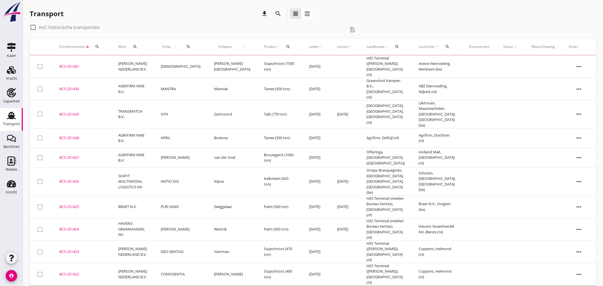
click at [443, 44] on button "search" at bounding box center [447, 47] width 11 height 10
click at [460, 62] on input "text" at bounding box center [477, 63] width 59 height 9
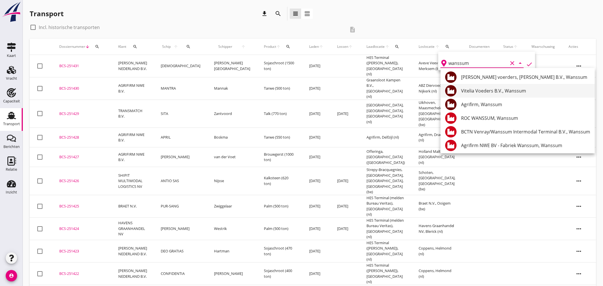
click at [506, 90] on div "Vitelia Voeders B.V., Wanssum" at bounding box center [525, 90] width 129 height 7
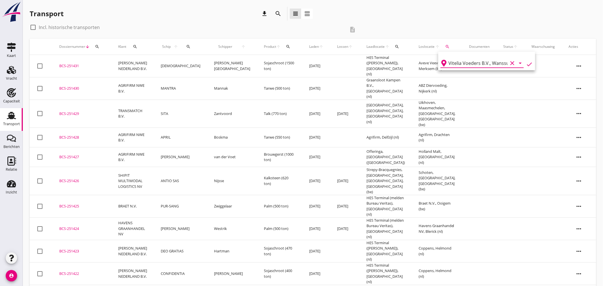
click at [526, 62] on icon "check" at bounding box center [529, 64] width 7 height 7
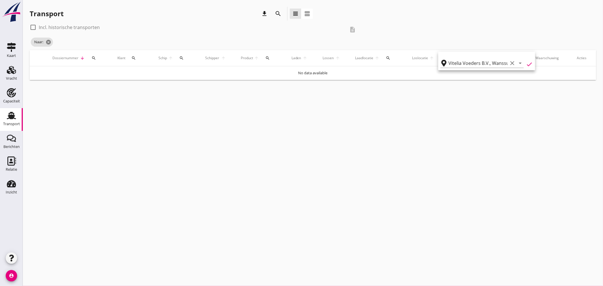
type input "Vitelia Voeders B.V."
click at [83, 24] on label "Incl. historische transporten" at bounding box center [69, 27] width 61 height 6
checkbox input "true"
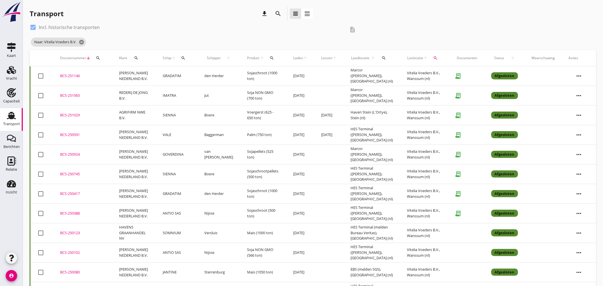
click at [141, 91] on td "REDERIJ DE JONG B.V." at bounding box center [134, 96] width 44 height 20
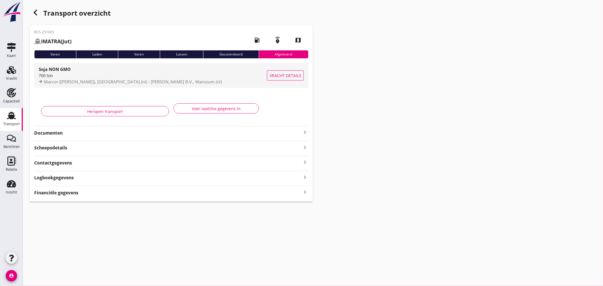
click at [221, 76] on div "700 ton" at bounding box center [153, 76] width 228 height 6
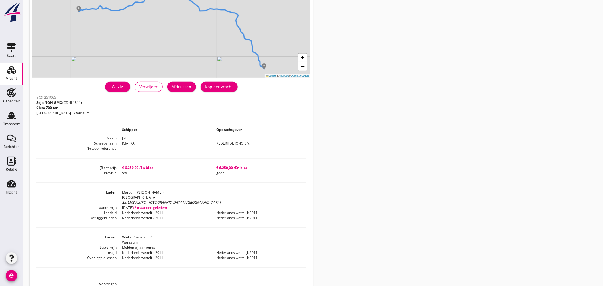
scroll to position [122, 0]
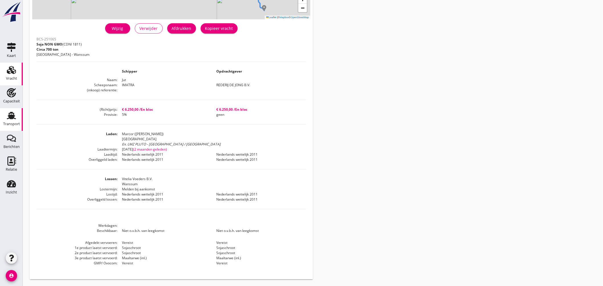
click at [11, 109] on link "Transport Transport" at bounding box center [11, 119] width 23 height 23
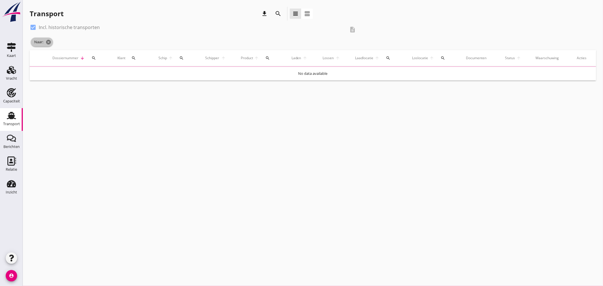
click at [50, 38] on span "Naar: cancel" at bounding box center [42, 42] width 22 height 9
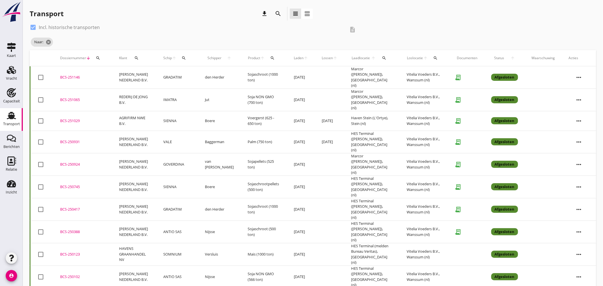
click at [38, 26] on div at bounding box center [33, 28] width 10 height 10
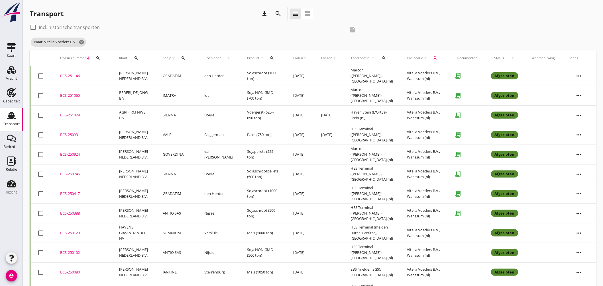
checkbox input "false"
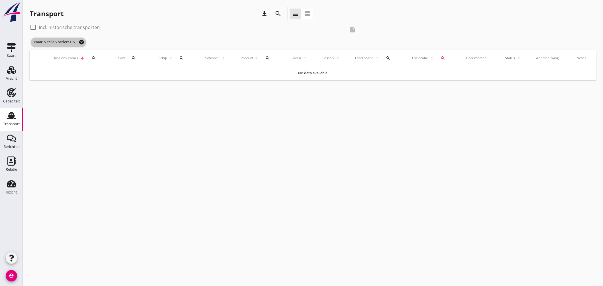
click at [81, 40] on icon "cancel" at bounding box center [82, 42] width 6 height 6
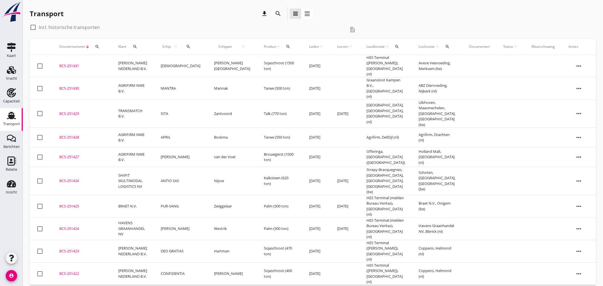
click at [445, 47] on icon "search" at bounding box center [447, 46] width 5 height 5
click at [465, 59] on input "text" at bounding box center [477, 63] width 59 height 9
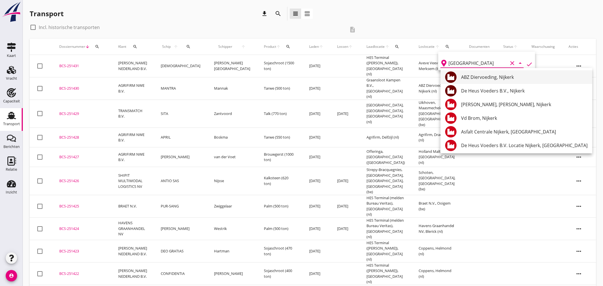
click at [489, 79] on div "ABZ Diervoeding, Nijkerk" at bounding box center [524, 77] width 126 height 7
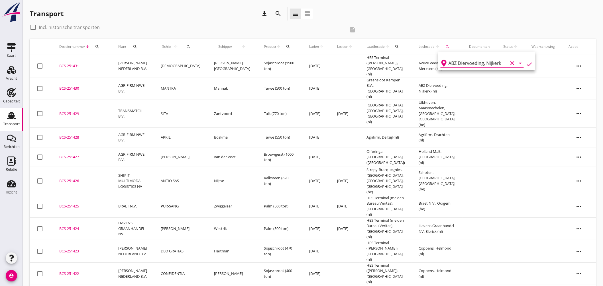
click at [526, 64] on icon "check" at bounding box center [529, 64] width 7 height 7
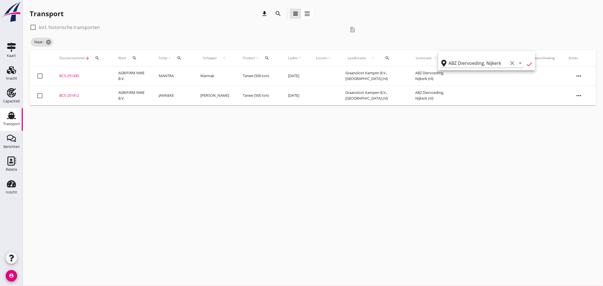
type input "ABZ Diervoeding"
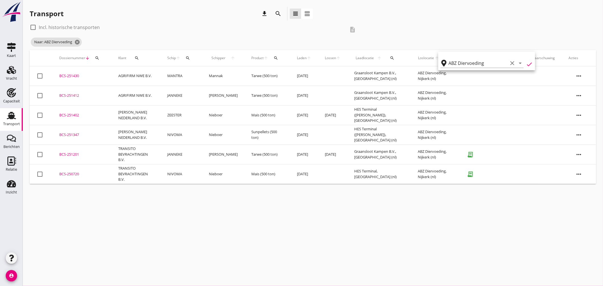
click at [528, 62] on icon "check" at bounding box center [529, 64] width 7 height 7
click at [74, 26] on label "Incl. historische transporten" at bounding box center [69, 27] width 61 height 6
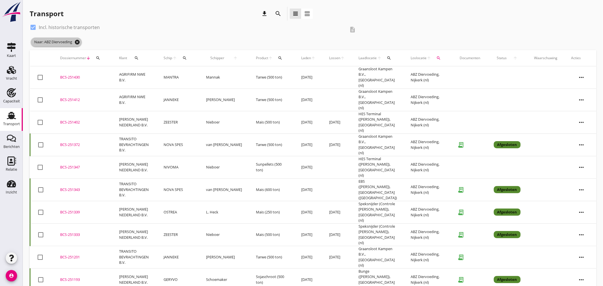
click at [77, 41] on icon "cancel" at bounding box center [77, 42] width 6 height 6
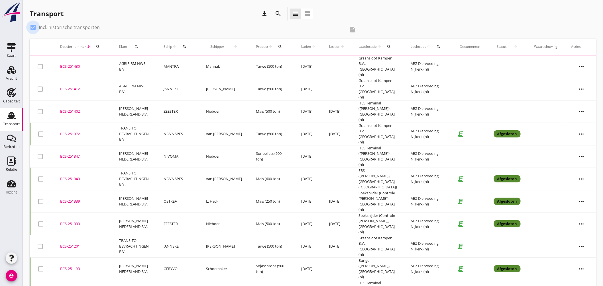
click at [34, 28] on div at bounding box center [33, 28] width 10 height 10
checkbox input "false"
click at [187, 49] on icon "search" at bounding box center [184, 46] width 5 height 5
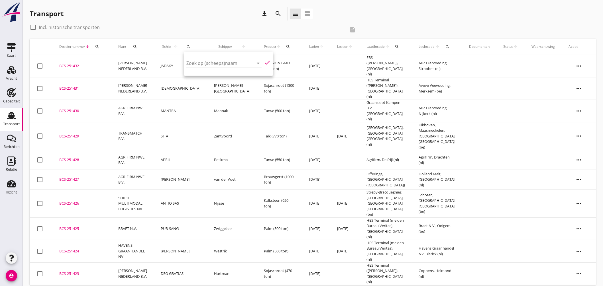
click at [199, 62] on input "Zoek op (scheeps)naam" at bounding box center [215, 63] width 59 height 9
type input "A'"
click at [248, 62] on icon "clear" at bounding box center [250, 63] width 7 height 7
click at [307, 27] on div "check_box_outline_blank Incl. historische transporten" at bounding box center [188, 27] width 316 height 9
click at [423, 16] on div "Transport download search view_headline view_agenda" at bounding box center [313, 15] width 566 height 16
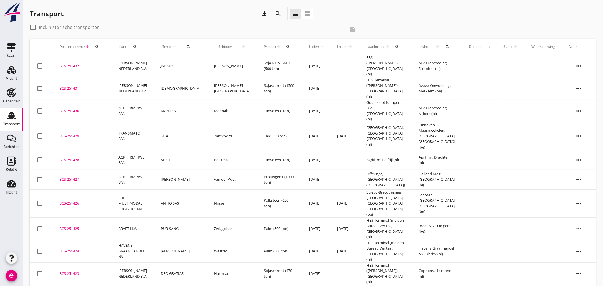
click at [78, 63] on div "BCS-251432" at bounding box center [81, 66] width 45 height 6
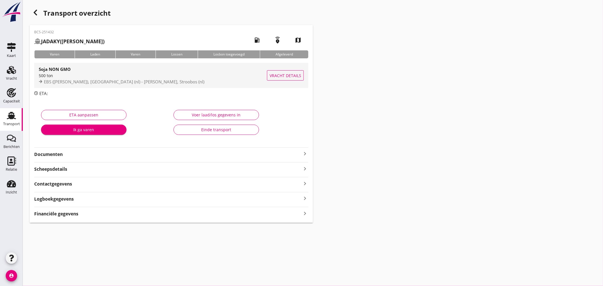
click at [186, 81] on div "EBS (melden Peterson), Rotterdam (nl) - ABZ Diervoeding, Stroobos (nl)" at bounding box center [153, 82] width 228 height 7
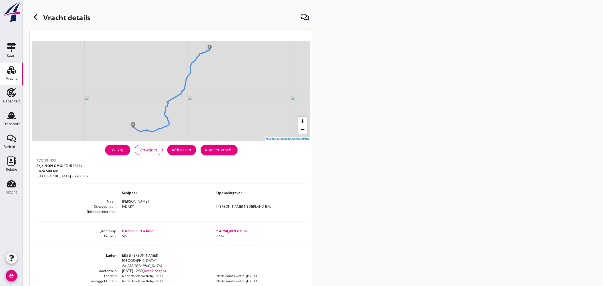
scroll to position [63, 0]
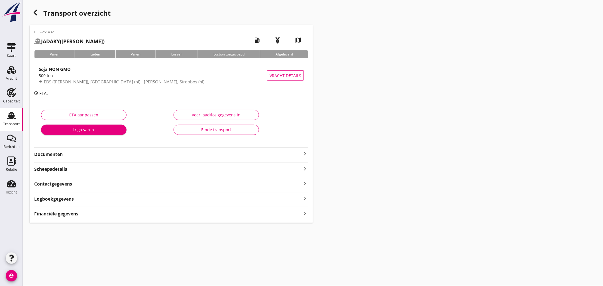
click at [304, 152] on icon "keyboard_arrow_right" at bounding box center [304, 153] width 7 height 7
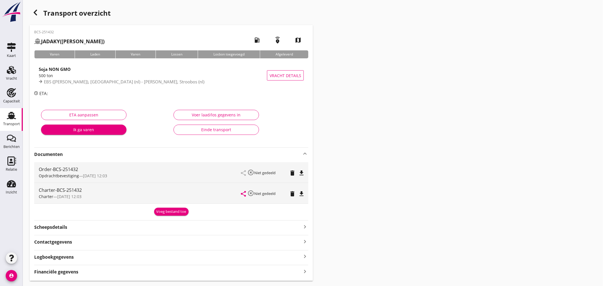
click at [303, 194] on icon "file_download" at bounding box center [301, 194] width 7 height 7
click at [13, 116] on use at bounding box center [11, 115] width 9 height 7
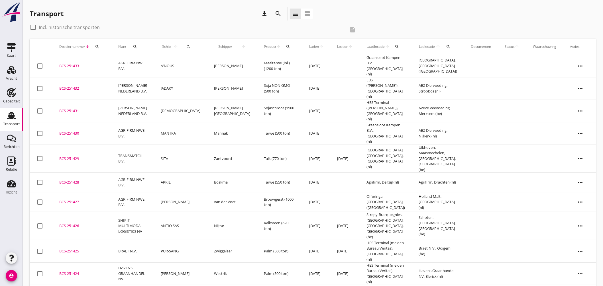
click at [69, 63] on div "BCS-251433" at bounding box center [81, 66] width 45 height 6
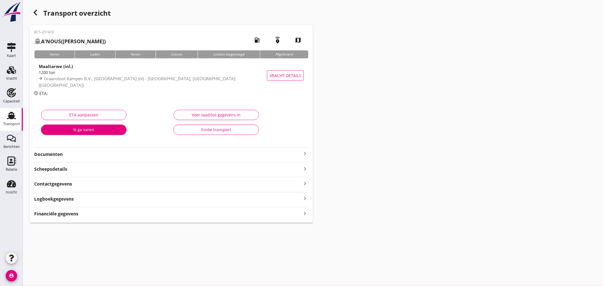
click at [305, 152] on icon "keyboard_arrow_right" at bounding box center [304, 153] width 7 height 7
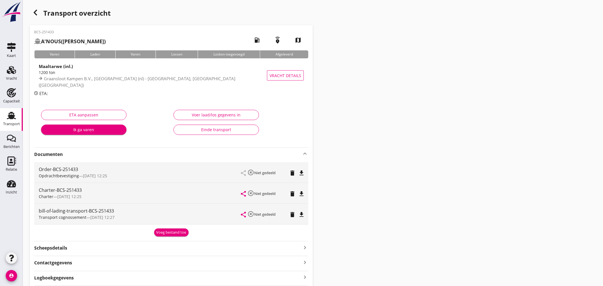
click at [6, 117] on div "Transport" at bounding box center [12, 115] width 14 height 9
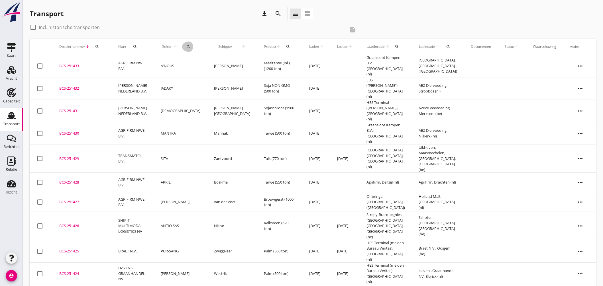
click at [184, 45] on div "search" at bounding box center [188, 46] width 13 height 5
click at [195, 64] on input "Zoek op (scheeps)naam" at bounding box center [212, 63] width 59 height 9
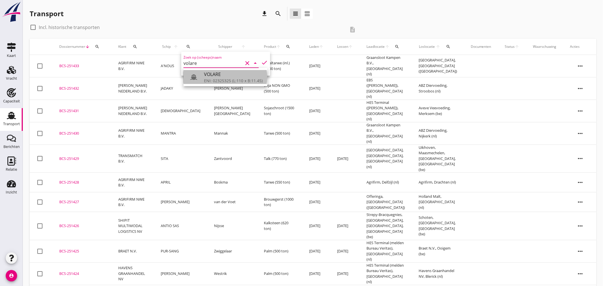
click at [251, 80] on div "ENI: 02325325 (L:110 x B:11.45)" at bounding box center [233, 81] width 59 height 6
click at [263, 61] on icon "check" at bounding box center [264, 62] width 7 height 7
type input "VOLARE"
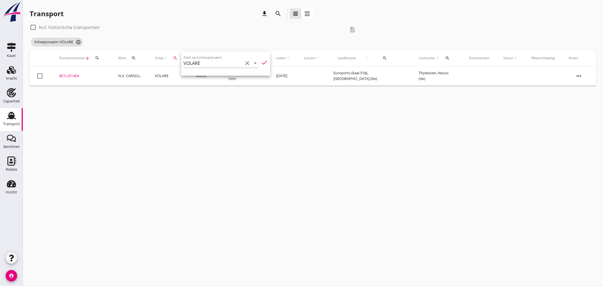
click at [76, 75] on div "BCS-251404" at bounding box center [81, 76] width 45 height 6
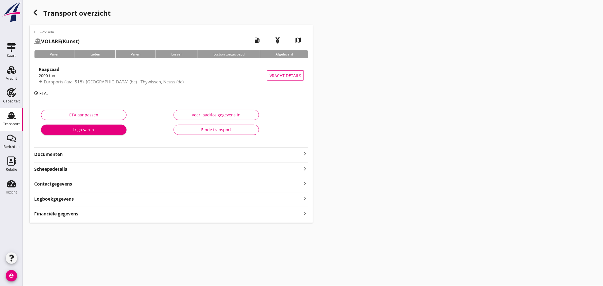
click at [303, 152] on icon "keyboard_arrow_right" at bounding box center [304, 153] width 7 height 7
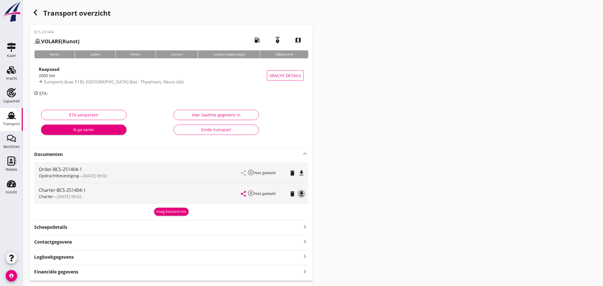
click at [300, 192] on icon "file_download" at bounding box center [301, 194] width 7 height 7
click at [9, 114] on use at bounding box center [11, 115] width 9 height 7
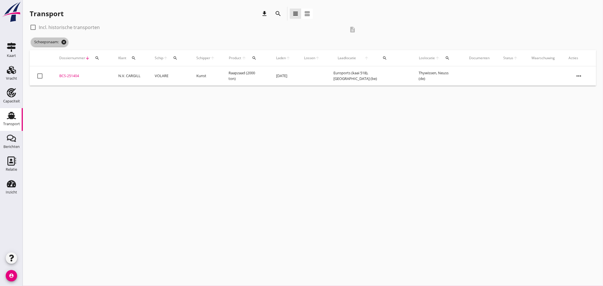
click at [67, 41] on icon "cancel" at bounding box center [64, 42] width 6 height 6
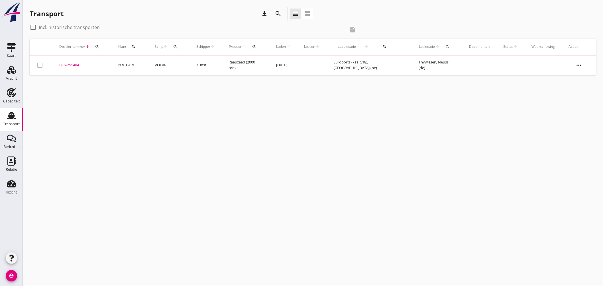
click at [163, 45] on span "Schip" at bounding box center [159, 46] width 9 height 5
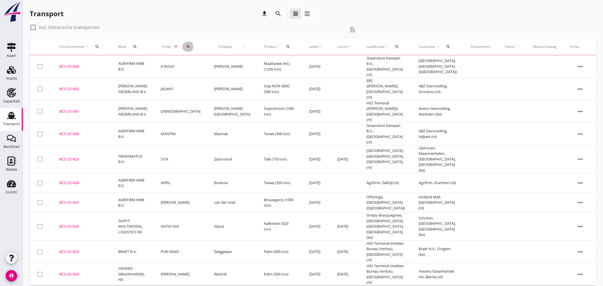
click at [182, 46] on div "search" at bounding box center [188, 46] width 13 height 5
click at [198, 61] on input "Zoek op (scheeps)naam" at bounding box center [212, 63] width 59 height 9
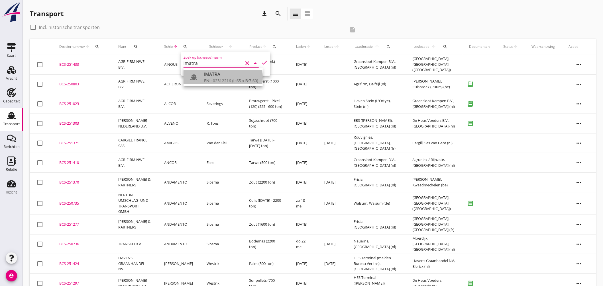
click at [213, 79] on div "ENI: 02312216 (L:65 x B:7.60)" at bounding box center [231, 81] width 54 height 6
click at [261, 62] on icon "check" at bounding box center [264, 62] width 7 height 7
type input "IMATRA"
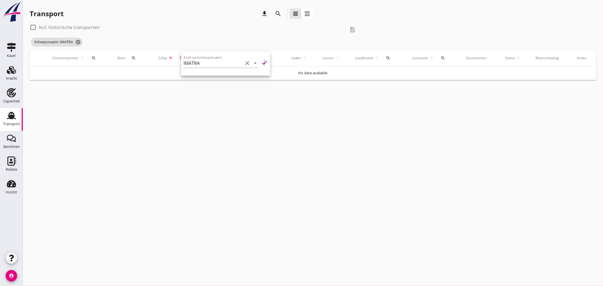
click at [32, 27] on div at bounding box center [33, 28] width 10 height 10
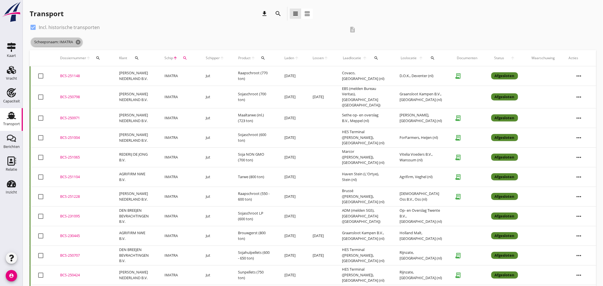
click at [79, 42] on icon "cancel" at bounding box center [78, 42] width 6 height 6
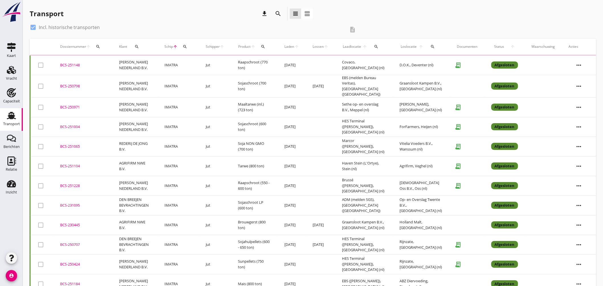
click at [187, 47] on icon "search" at bounding box center [185, 46] width 5 height 5
click at [81, 26] on label "Incl. historische transporten" at bounding box center [69, 27] width 61 height 6
checkbox input "false"
click at [189, 46] on div "search" at bounding box center [185, 46] width 10 height 5
click at [208, 62] on input "Zoek op (scheeps)naam" at bounding box center [212, 63] width 59 height 9
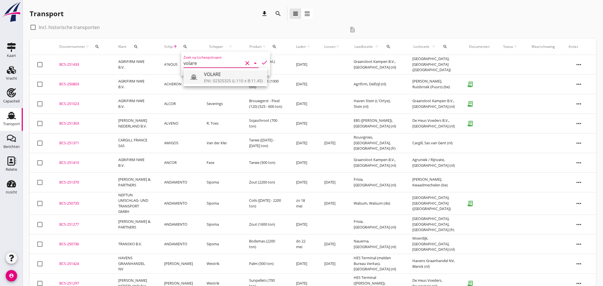
click at [205, 73] on div "VOLARE" at bounding box center [233, 74] width 59 height 7
click at [263, 60] on icon "check" at bounding box center [264, 62] width 7 height 7
type input "VOLARE"
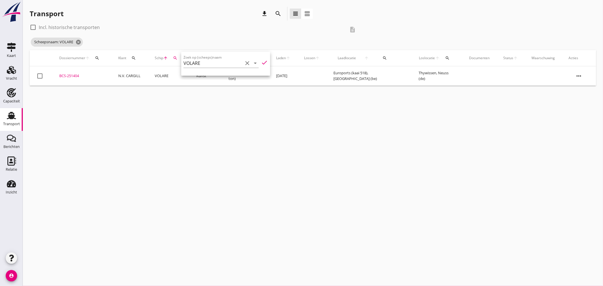
click at [220, 97] on div "cancel You are impersonating another user. Transport download search view_headl…" at bounding box center [313, 143] width 580 height 286
click at [74, 75] on div "BCS-251404" at bounding box center [81, 76] width 45 height 6
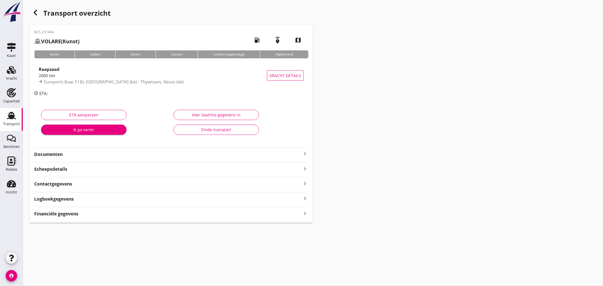
click at [305, 151] on icon "keyboard_arrow_right" at bounding box center [304, 153] width 7 height 7
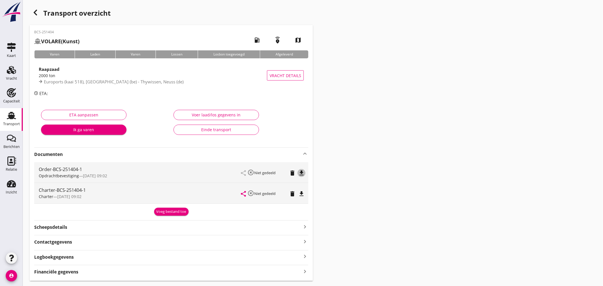
click at [301, 173] on icon "file_download" at bounding box center [301, 173] width 7 height 7
click at [7, 116] on icon "Transport" at bounding box center [11, 115] width 9 height 9
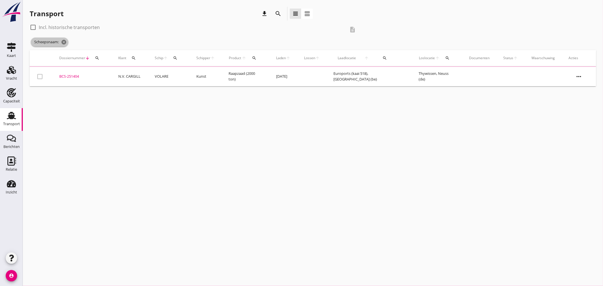
drag, startPoint x: 62, startPoint y: 40, endPoint x: 111, endPoint y: 46, distance: 49.9
click at [62, 40] on icon "cancel" at bounding box center [64, 42] width 6 height 6
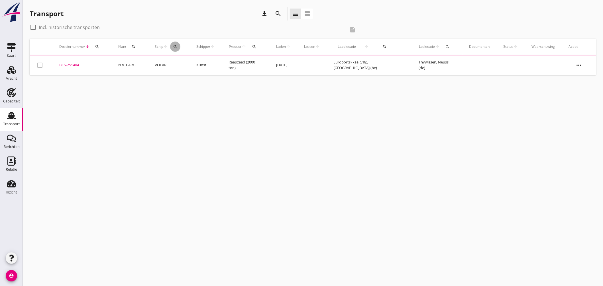
drag, startPoint x: 174, startPoint y: 46, endPoint x: 183, endPoint y: 55, distance: 12.5
click at [174, 46] on div "search" at bounding box center [175, 46] width 10 height 5
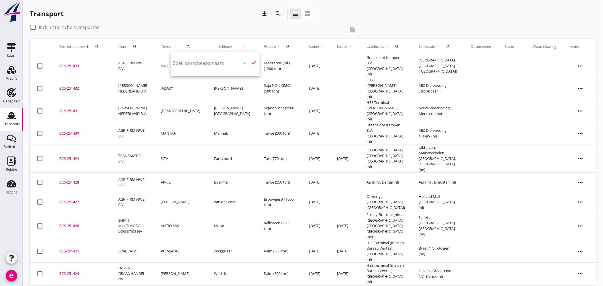
click at [194, 68] on div "Zoek op (scheeps)naam arrow_drop_down" at bounding box center [210, 63] width 75 height 9
click at [213, 74] on div "SOLARE" at bounding box center [221, 74] width 56 height 7
click at [250, 61] on icon "check" at bounding box center [253, 62] width 7 height 7
type input "SOLARE"
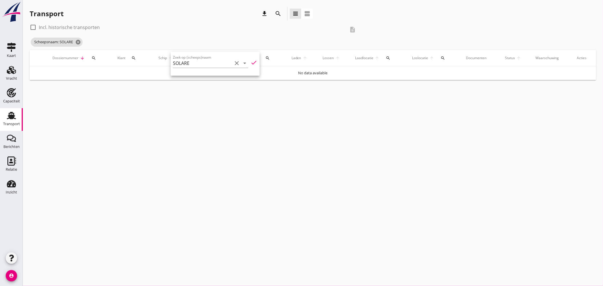
click at [80, 28] on label "Incl. historische transporten" at bounding box center [69, 27] width 61 height 6
checkbox input "true"
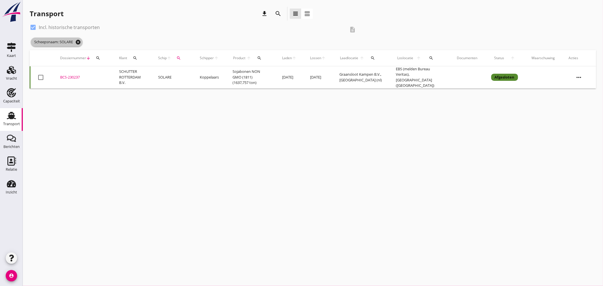
click at [80, 41] on icon "cancel" at bounding box center [78, 42] width 6 height 6
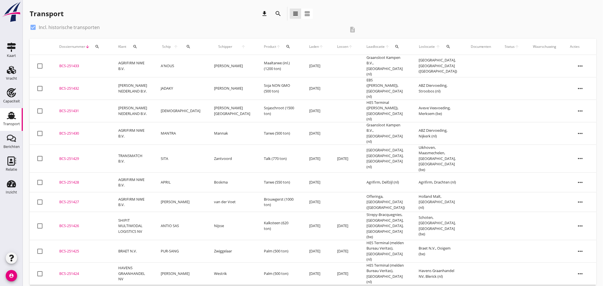
click at [178, 44] on icon "arrow_upward" at bounding box center [175, 46] width 7 height 5
click at [188, 48] on icon "search" at bounding box center [188, 46] width 5 height 5
click at [205, 65] on input "Zoek op (scheeps)naam" at bounding box center [212, 63] width 59 height 9
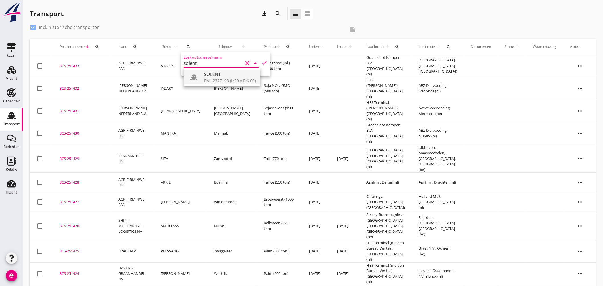
click at [212, 81] on div "ENI: 2327193 (L:50 x B:6.60)" at bounding box center [230, 81] width 52 height 6
click at [261, 60] on icon "check" at bounding box center [264, 62] width 7 height 7
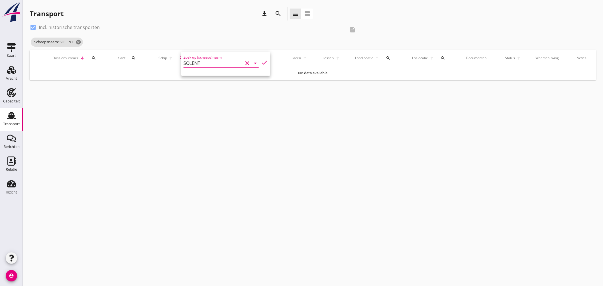
type input "SOLENT"
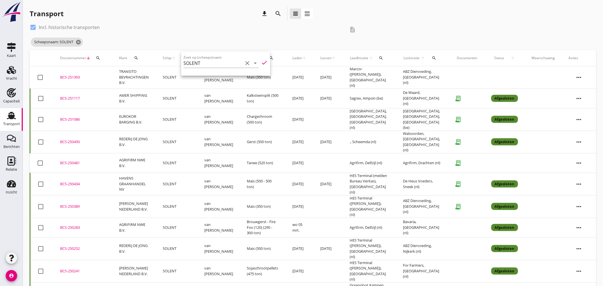
click at [72, 160] on div "BCS-250481" at bounding box center [82, 163] width 45 height 6
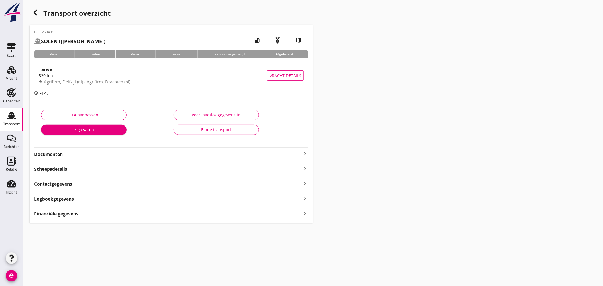
click at [141, 157] on strong "Documenten" at bounding box center [167, 154] width 267 height 7
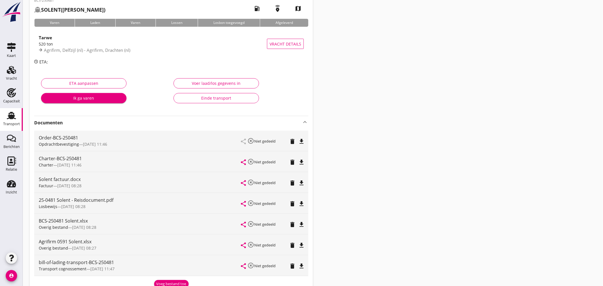
scroll to position [63, 0]
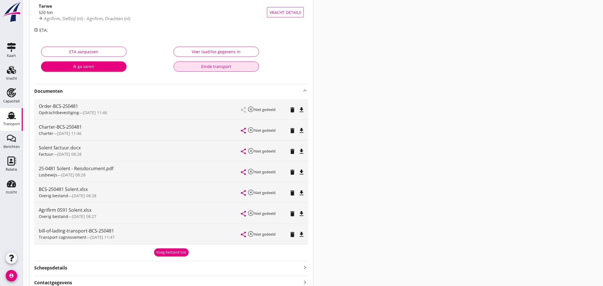
click at [209, 66] on div "Einde transport" at bounding box center [216, 67] width 76 height 6
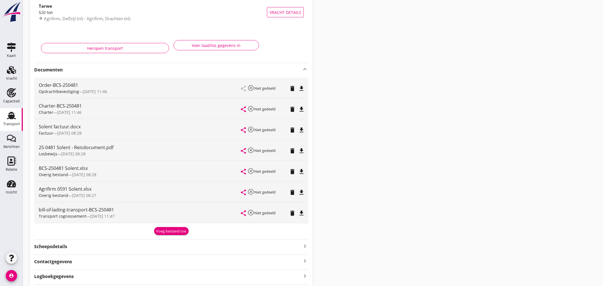
scroll to position [0, 0]
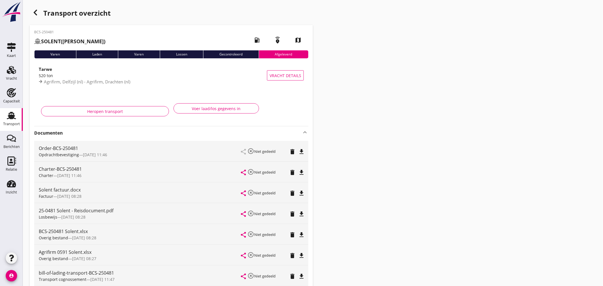
click at [34, 14] on icon "button" at bounding box center [35, 12] width 7 height 7
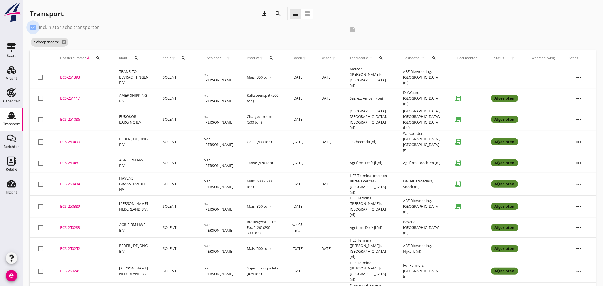
click at [36, 26] on div at bounding box center [33, 28] width 10 height 10
checkbox input "false"
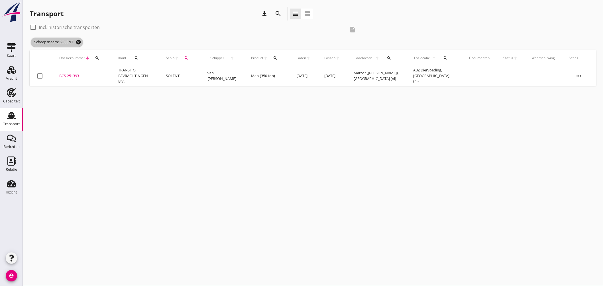
click at [80, 40] on icon "cancel" at bounding box center [78, 42] width 6 height 6
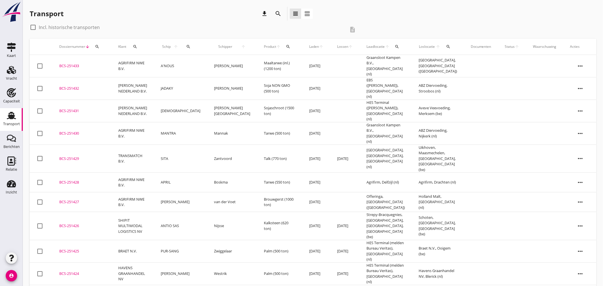
drag, startPoint x: 67, startPoint y: 62, endPoint x: 140, endPoint y: 67, distance: 73.1
click at [68, 63] on div "BCS-251433" at bounding box center [81, 66] width 45 height 6
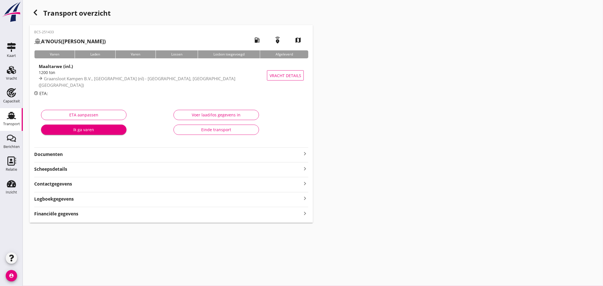
click at [303, 151] on icon "keyboard_arrow_right" at bounding box center [304, 153] width 7 height 7
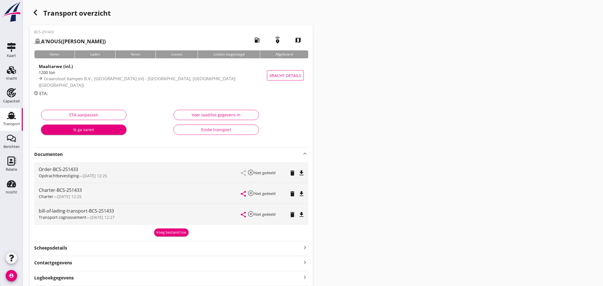
click at [180, 232] on div "Voeg bestand toe" at bounding box center [171, 233] width 30 height 6
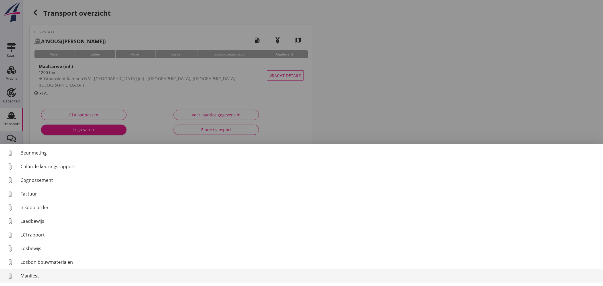
scroll to position [40, 0]
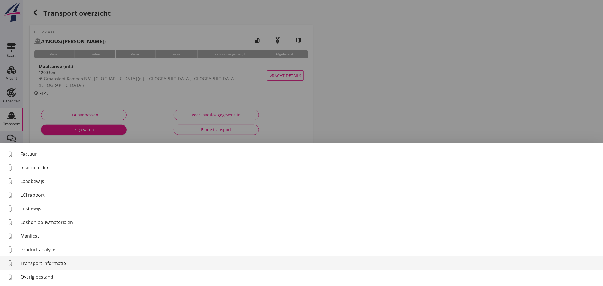
click at [58, 261] on div "Transport informatie" at bounding box center [310, 263] width 578 height 7
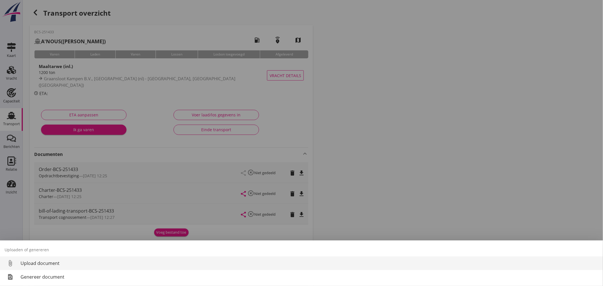
click at [58, 262] on div "Upload document" at bounding box center [310, 263] width 578 height 7
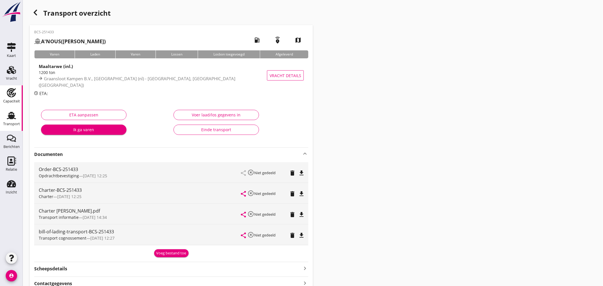
click at [11, 91] on use at bounding box center [11, 92] width 9 height 9
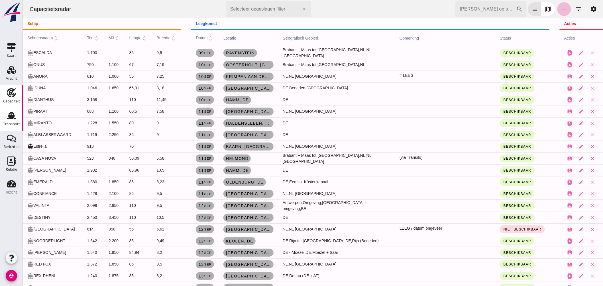
click at [13, 113] on icon "Transport" at bounding box center [11, 115] width 9 height 9
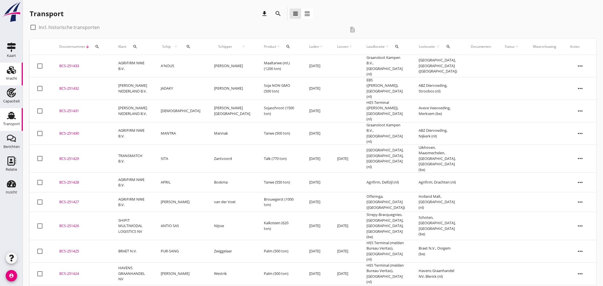
click at [11, 70] on use at bounding box center [11, 70] width 9 height 8
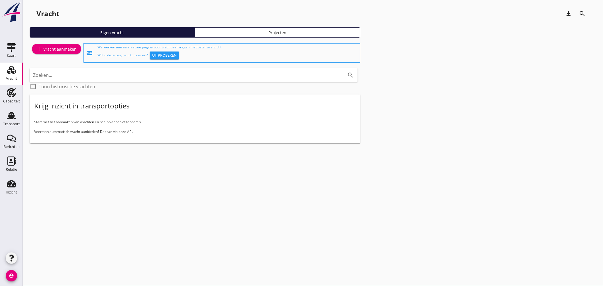
click at [55, 46] on div "add Vracht aanmaken" at bounding box center [56, 49] width 40 height 7
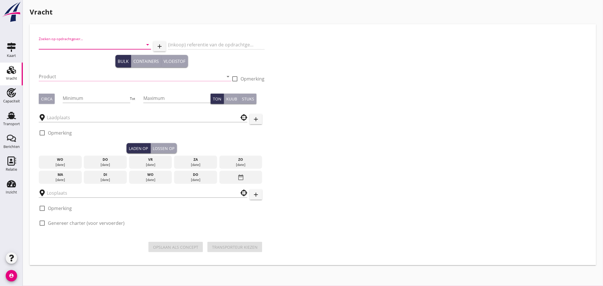
click at [82, 44] on input "Zoeken op opdrachtgever..." at bounding box center [87, 44] width 96 height 9
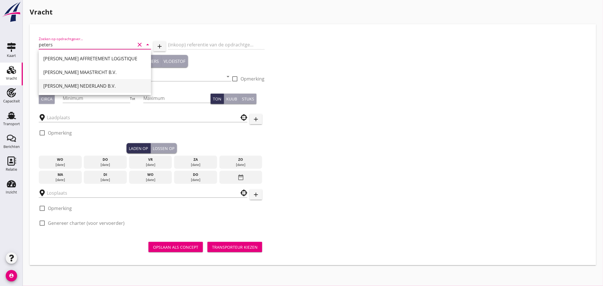
click at [83, 83] on div "PETERSON NEDERLAND B.V." at bounding box center [94, 86] width 103 height 7
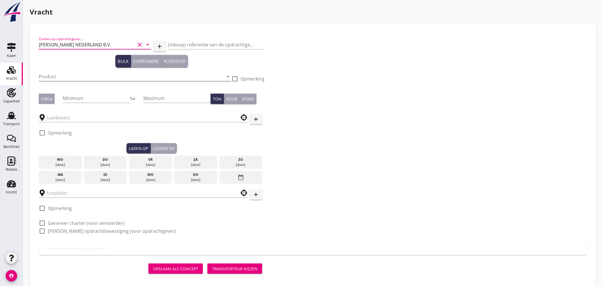
type input "PETERSON NEDERLAND B.V."
click at [68, 75] on input "Product" at bounding box center [131, 76] width 185 height 9
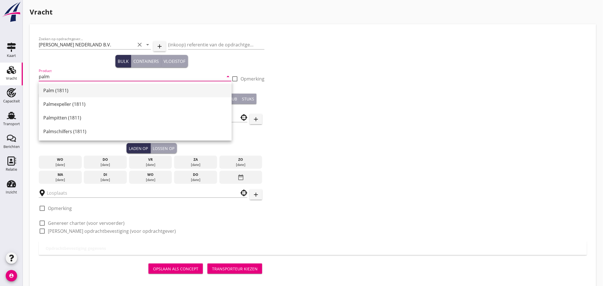
click at [64, 91] on div "Palm (1811)" at bounding box center [135, 90] width 184 height 7
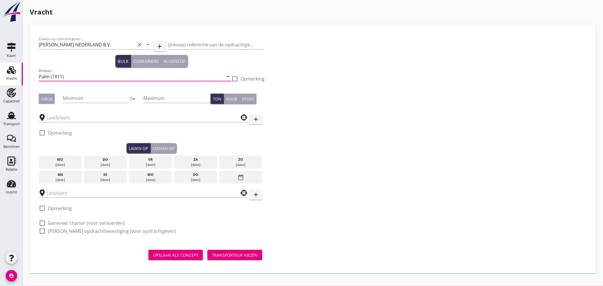
type input "Palm (1811)"
click at [47, 100] on div "Circa" at bounding box center [46, 99] width 11 height 6
click at [81, 101] on input "Minimum" at bounding box center [96, 98] width 67 height 9
type input "750"
click at [72, 118] on input "text" at bounding box center [139, 117] width 185 height 9
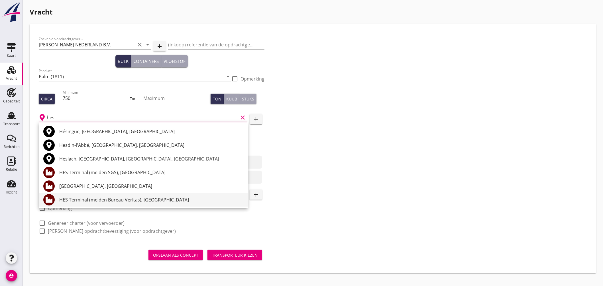
scroll to position [32, 0]
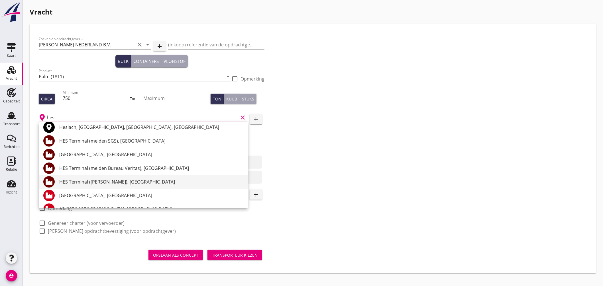
click at [133, 181] on div "HES Terminal (melden Peterson), Amsterdam" at bounding box center [151, 182] width 184 height 7
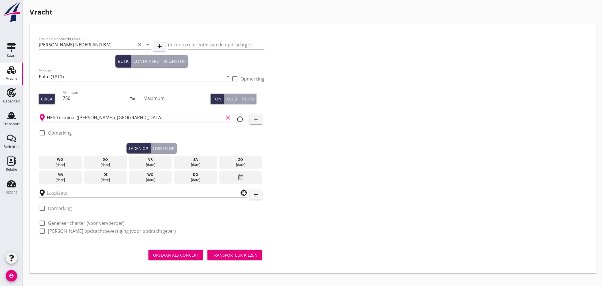
type input "HES Terminal (melden Peterson), Amsterdam"
click at [45, 134] on div at bounding box center [42, 133] width 10 height 10
checkbox input "true"
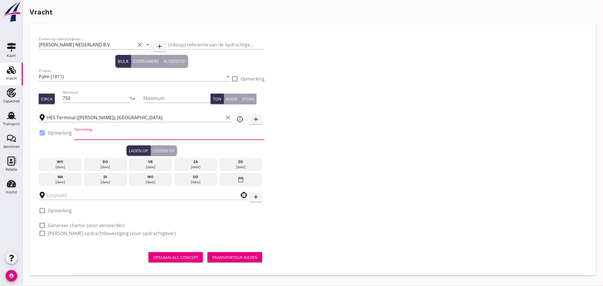
click at [91, 135] on input "Opmerking" at bounding box center [169, 135] width 190 height 9
type input "Ex. opslag Westhaven"
click at [115, 165] on div "18 sep." at bounding box center [105, 167] width 40 height 5
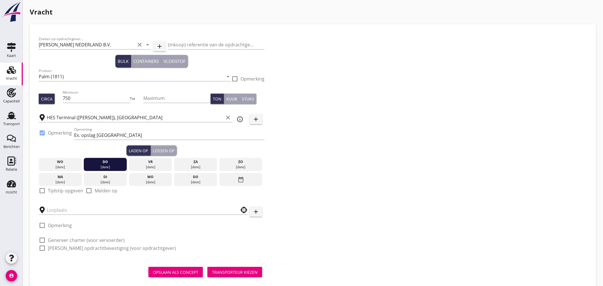
click at [43, 191] on div at bounding box center [42, 191] width 10 height 10
checkbox input "true"
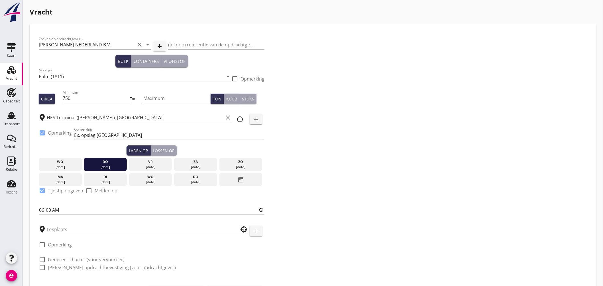
click at [41, 211] on input "06:00" at bounding box center [152, 210] width 226 height 9
type input "18:00"
click at [59, 232] on input "text" at bounding box center [139, 229] width 185 height 9
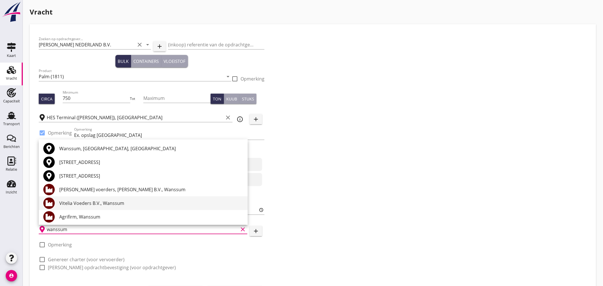
click at [113, 203] on div "Vitelia Voeders B.V., Wanssum" at bounding box center [151, 203] width 184 height 7
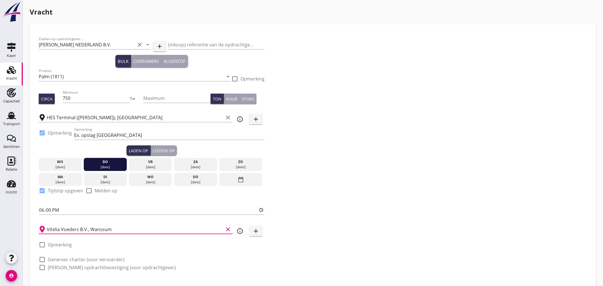
scroll to position [30, 0]
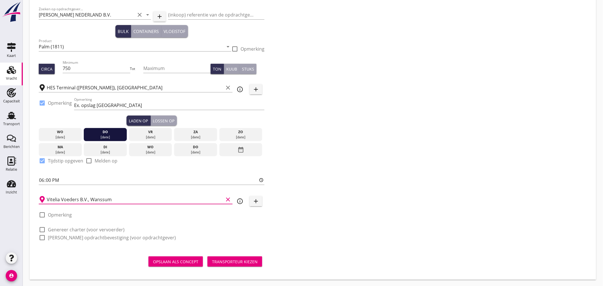
type input "Vitelia Voeders B.V., Wanssum"
click at [44, 230] on div at bounding box center [42, 230] width 10 height 10
checkbox input "true"
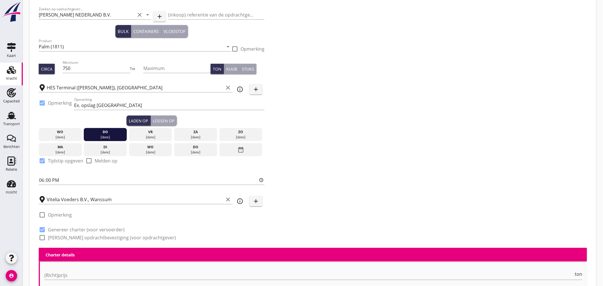
click at [44, 237] on div at bounding box center [42, 238] width 10 height 10
checkbox input "true"
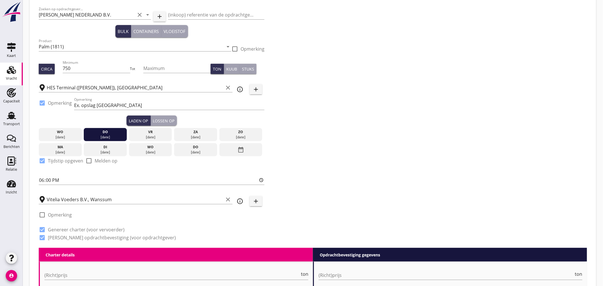
click at [166, 120] on div "Lossen op" at bounding box center [164, 121] width 22 height 6
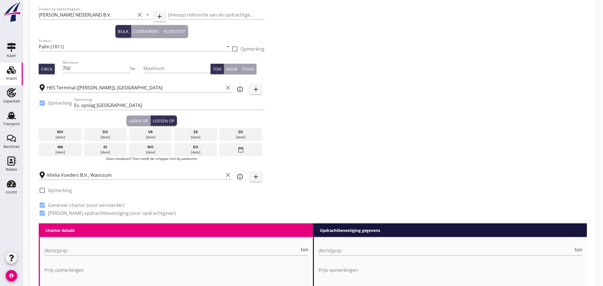
drag, startPoint x: 60, startPoint y: 146, endPoint x: 63, endPoint y: 154, distance: 8.0
click at [60, 147] on div "ma" at bounding box center [60, 147] width 40 height 5
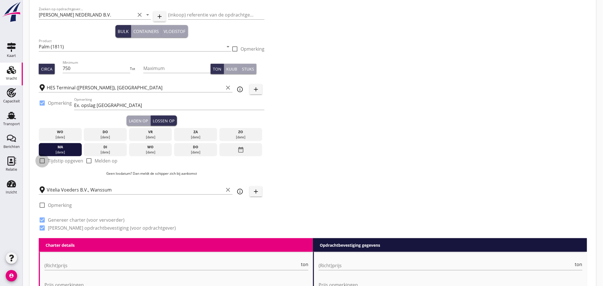
click at [39, 161] on div at bounding box center [42, 161] width 10 height 10
checkbox input "true"
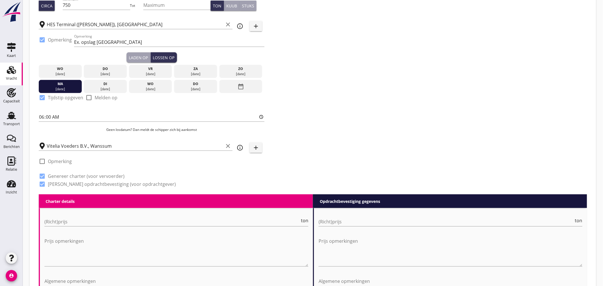
scroll to position [188, 0]
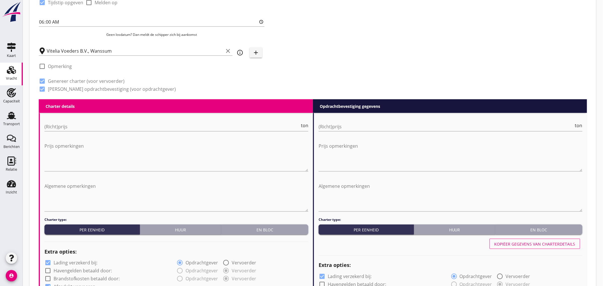
click at [273, 225] on button "En bloc" at bounding box center [264, 230] width 87 height 10
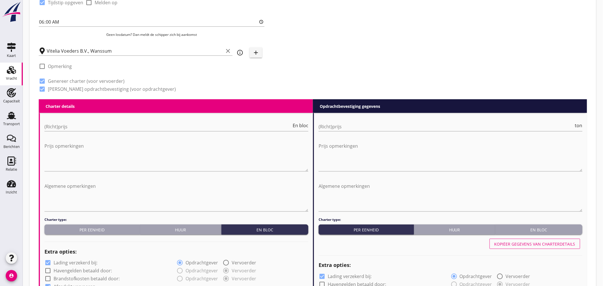
click at [566, 225] on button "En bloc" at bounding box center [538, 230] width 87 height 10
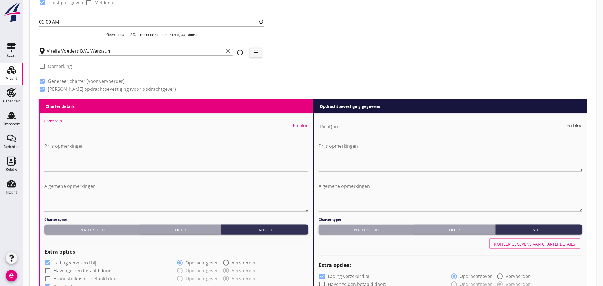
click at [218, 123] on input "(Richt)prijs" at bounding box center [167, 126] width 247 height 9
type input "5600"
click at [389, 127] on input "(Richt)prijs" at bounding box center [441, 126] width 247 height 9
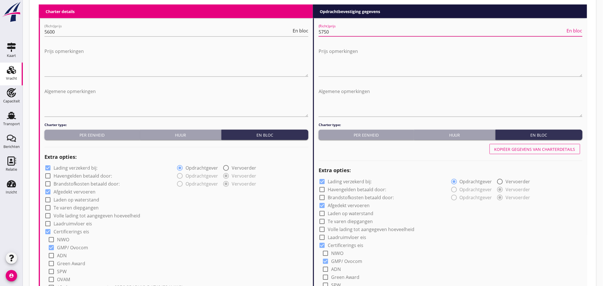
scroll to position [315, 0]
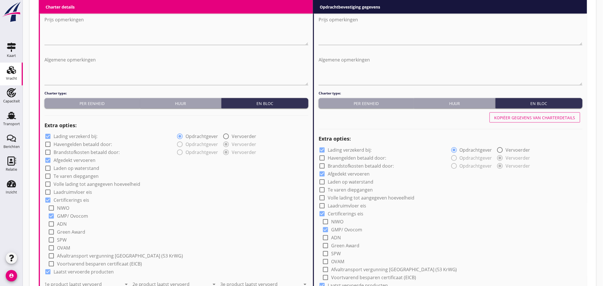
type input "5750"
click at [48, 136] on div at bounding box center [48, 137] width 10 height 10
checkbox input "false"
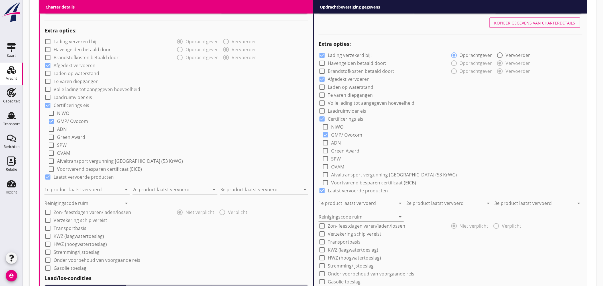
scroll to position [441, 0]
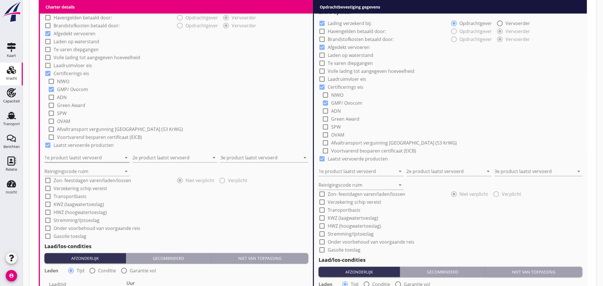
click at [89, 159] on input "1e product laatst vervoerd" at bounding box center [82, 158] width 77 height 9
click at [75, 181] on div "Sojahulpellets (1720)" at bounding box center [87, 186] width 76 height 14
type input "Sojahulpellets (1720)"
click at [152, 157] on input "2e product laatst vervoerd" at bounding box center [170, 158] width 77 height 9
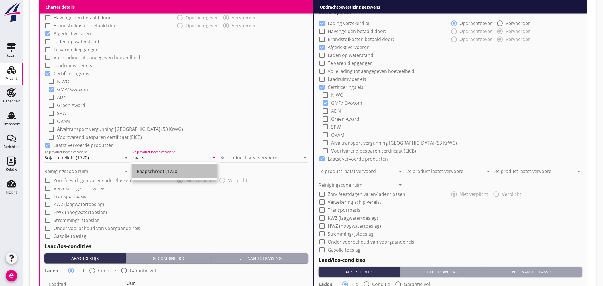
click at [163, 172] on div "Raapschroot (1720)" at bounding box center [175, 171] width 76 height 7
type input "Raapschroot (1720)"
click at [238, 158] on input "3e product laatst vervoerd" at bounding box center [260, 158] width 80 height 9
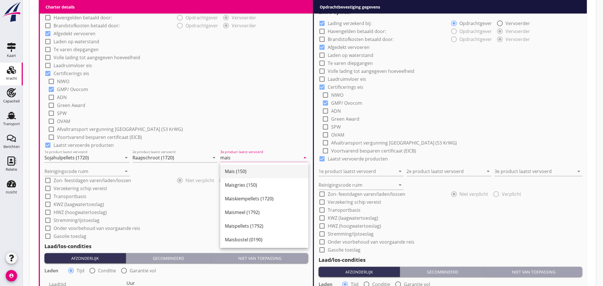
click at [243, 169] on div "Mais (150)" at bounding box center [264, 171] width 79 height 7
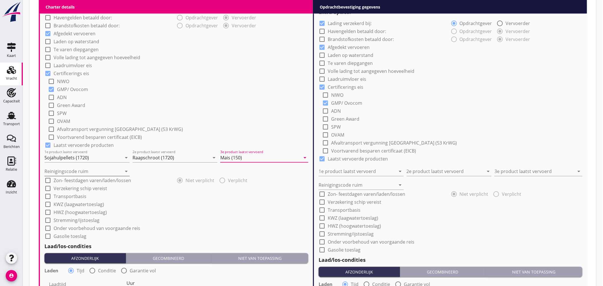
type input "Mais (150)"
click at [83, 171] on input "Reinigingscode ruim" at bounding box center [82, 171] width 77 height 9
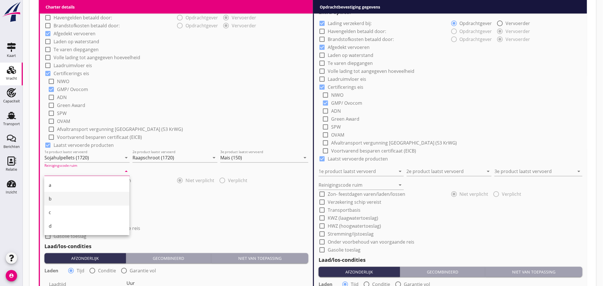
click at [64, 201] on div "b" at bounding box center [87, 199] width 76 height 7
type input "b"
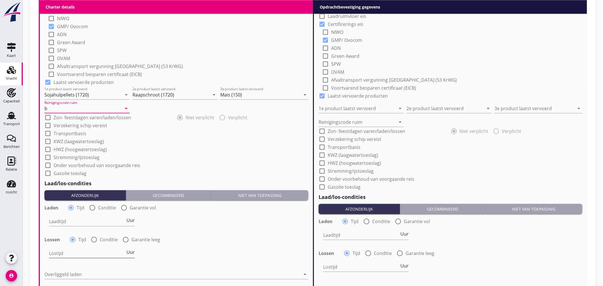
scroll to position [536, 0]
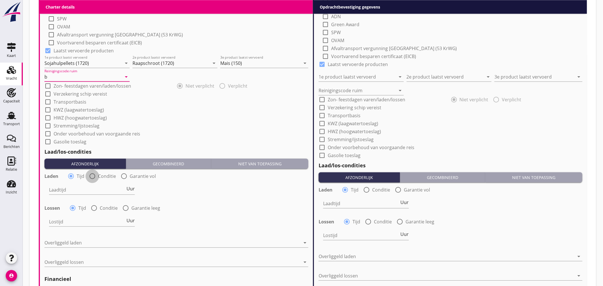
click at [93, 175] on div at bounding box center [92, 176] width 10 height 10
radio input "false"
radio input "true"
click at [94, 189] on div at bounding box center [109, 189] width 121 height 9
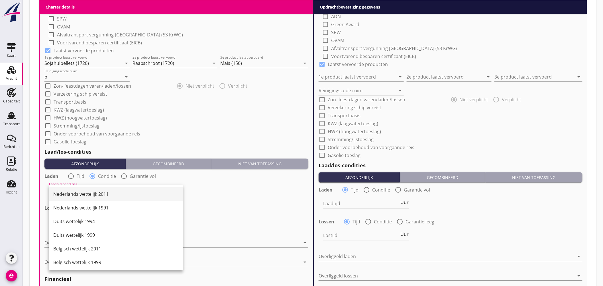
click at [98, 193] on div "Nederlands wettelijk 2011" at bounding box center [115, 194] width 125 height 7
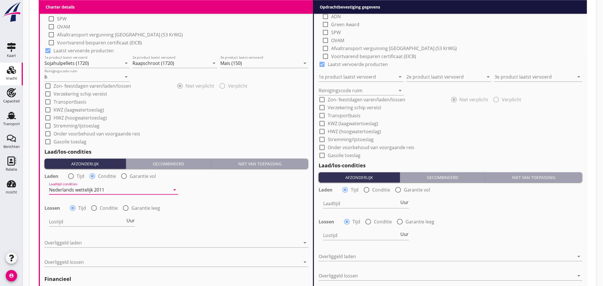
click at [93, 209] on div at bounding box center [94, 208] width 10 height 10
radio input "false"
radio input "true"
click at [99, 222] on div at bounding box center [109, 221] width 121 height 9
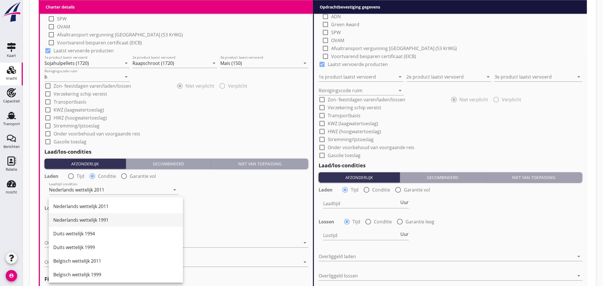
click at [102, 220] on div "Nederlands wettelijk 1991" at bounding box center [115, 220] width 125 height 7
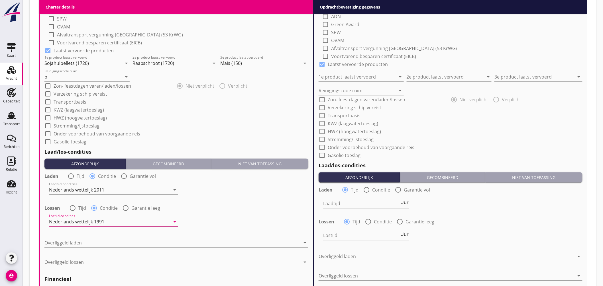
click at [101, 220] on div "Nederlands wettelijk 1991" at bounding box center [76, 221] width 55 height 5
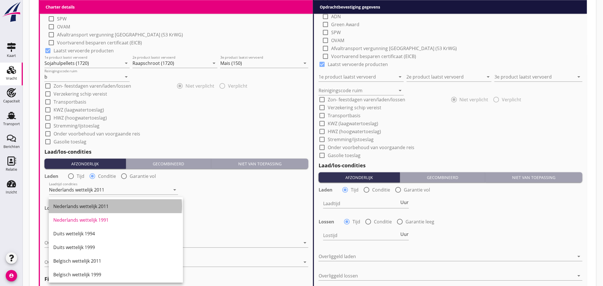
click at [102, 208] on div "Nederlands wettelijk 2011" at bounding box center [115, 206] width 125 height 7
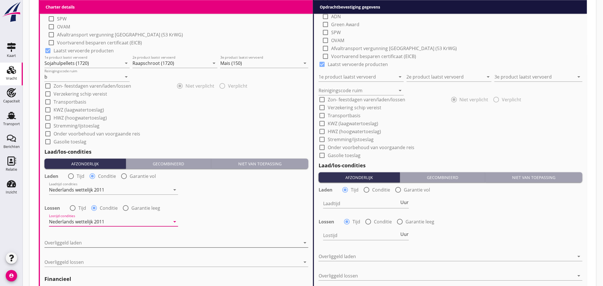
click at [89, 242] on div at bounding box center [172, 242] width 256 height 9
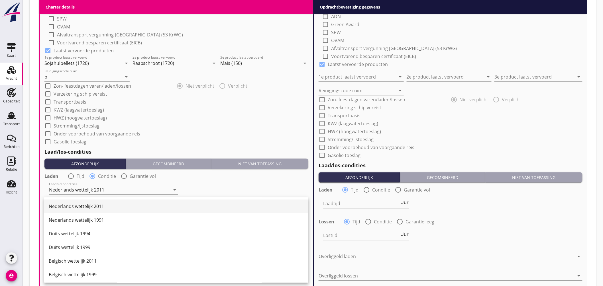
drag, startPoint x: 96, startPoint y: 208, endPoint x: 95, endPoint y: 233, distance: 25.1
click at [96, 208] on div "Nederlands wettelijk 2011" at bounding box center [176, 206] width 255 height 7
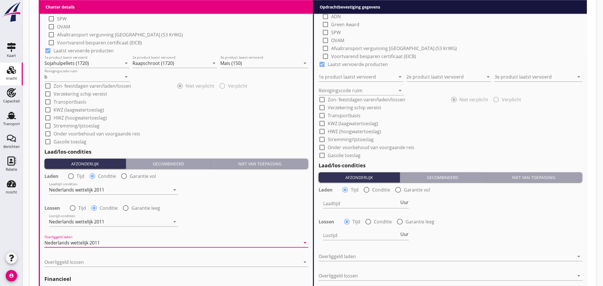
scroll to position [600, 0]
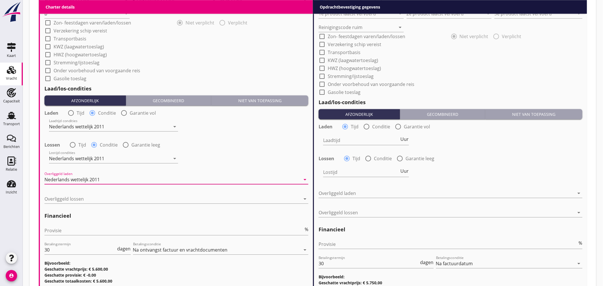
click at [88, 198] on div at bounding box center [172, 199] width 256 height 9
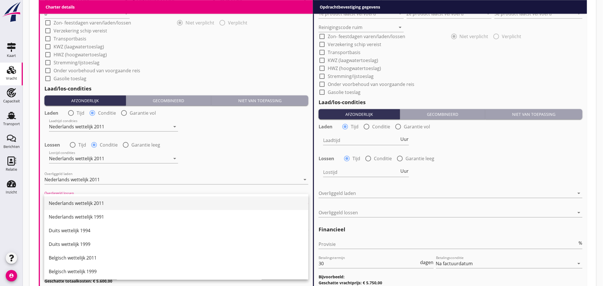
click at [91, 201] on div "Nederlands wettelijk 2011" at bounding box center [176, 203] width 255 height 7
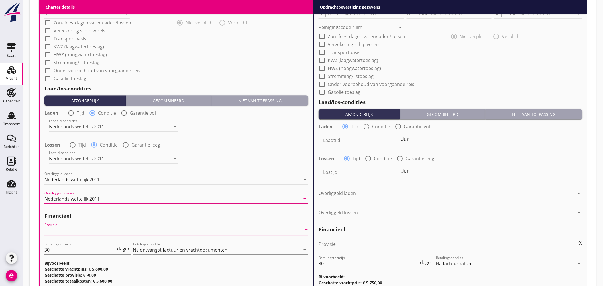
click at [83, 231] on input "Provisie" at bounding box center [173, 230] width 259 height 9
type input "5"
click at [334, 243] on input "Provisie" at bounding box center [447, 244] width 259 height 9
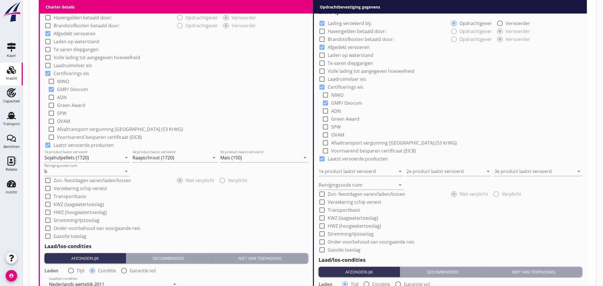
scroll to position [410, 0]
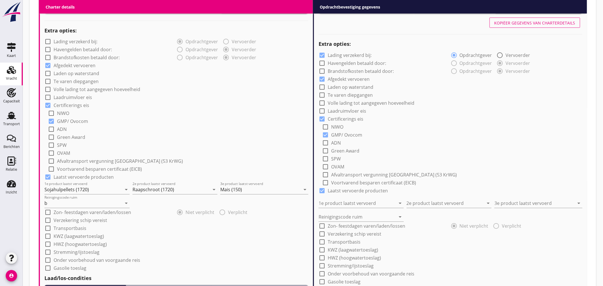
type input "2.50"
click at [541, 23] on div "Kopiëer gegevens van charterdetails" at bounding box center [534, 23] width 81 height 6
checkbox input "false"
type input "Sojahulpellets (1720)"
type input "Raapschroot (1720)"
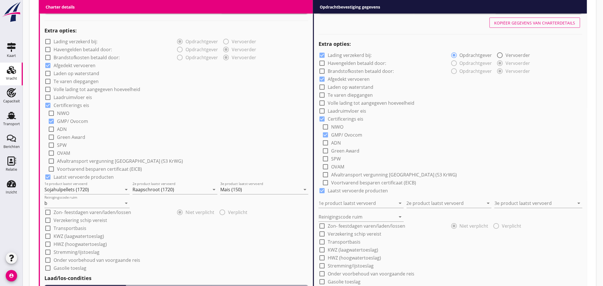
type input "Mais (150)"
type input "b"
radio input "false"
radio input "true"
radio input "false"
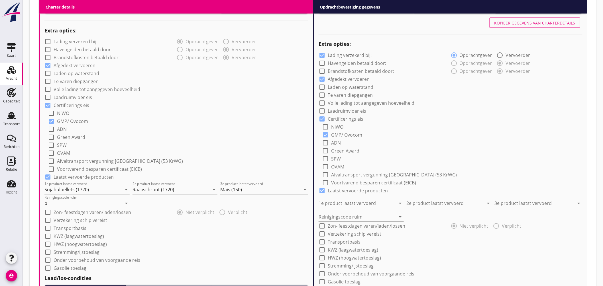
radio input "true"
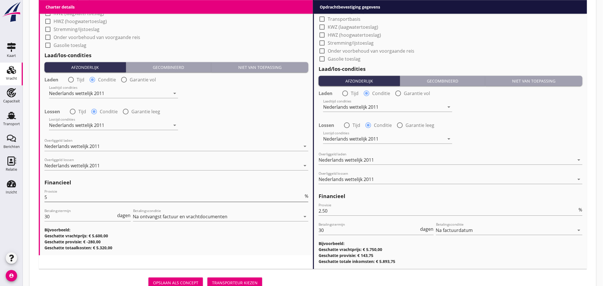
scroll to position [654, 0]
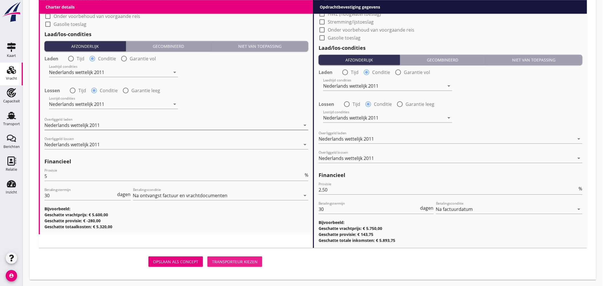
drag, startPoint x: 254, startPoint y: 259, endPoint x: 261, endPoint y: 129, distance: 130.7
click at [254, 260] on div "Transporteur kiezen" at bounding box center [235, 262] width 46 height 6
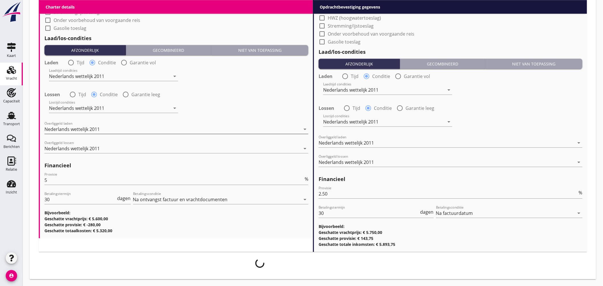
scroll to position [649, 0]
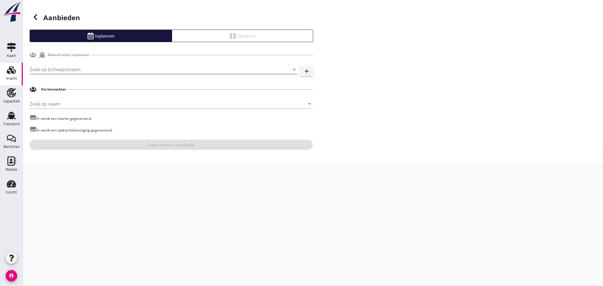
click at [113, 70] on input "Zoek op (scheeps)naam" at bounding box center [156, 69] width 252 height 9
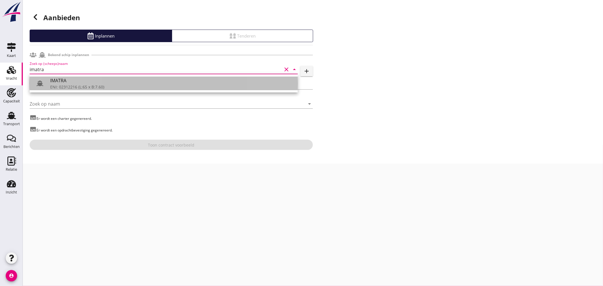
click at [78, 81] on div "IMATRA" at bounding box center [171, 80] width 243 height 7
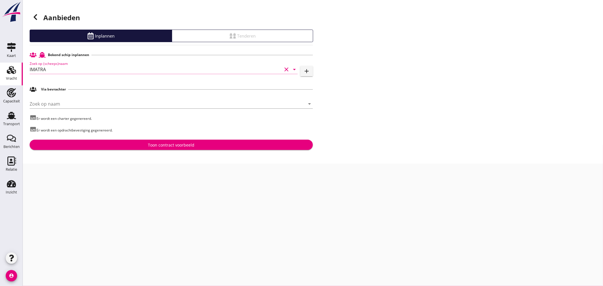
type input "IMATRA"
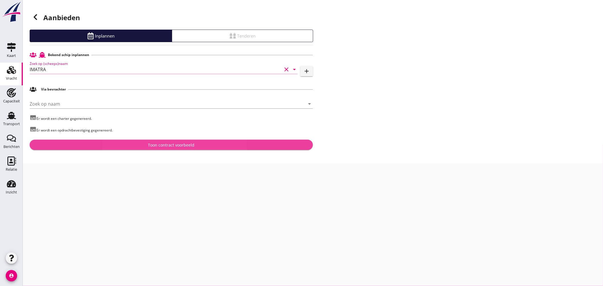
click at [173, 141] on button "Toon contract voorbeeld" at bounding box center [171, 145] width 283 height 10
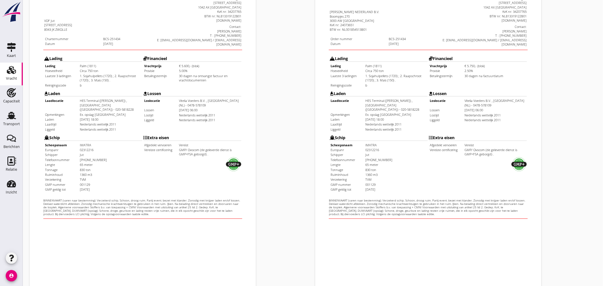
scroll to position [135, 0]
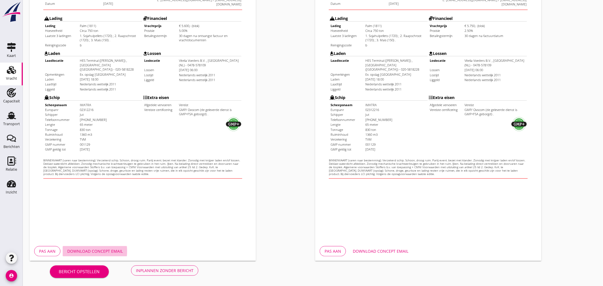
click at [105, 246] on button "Download concept email" at bounding box center [95, 251] width 65 height 10
click at [389, 251] on div "Download concept email" at bounding box center [381, 251] width 56 height 6
click at [169, 266] on button "Inplannen zonder bericht" at bounding box center [164, 271] width 67 height 10
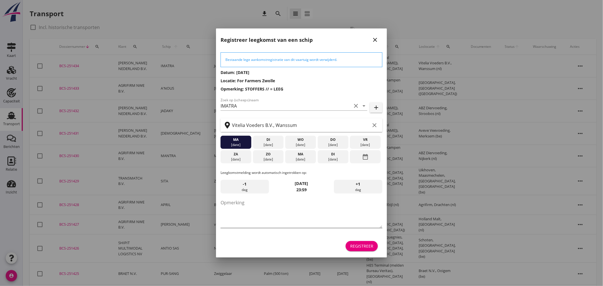
click at [254, 210] on textarea "Opmerking" at bounding box center [301, 213] width 162 height 30
type textarea "STOFFERS"
click at [358, 244] on div "Registreer" at bounding box center [361, 246] width 23 height 6
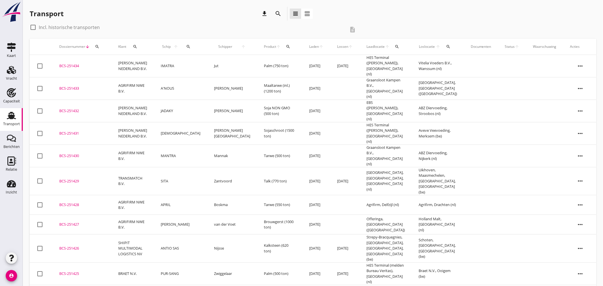
click at [195, 68] on td "IMATRA" at bounding box center [180, 66] width 53 height 23
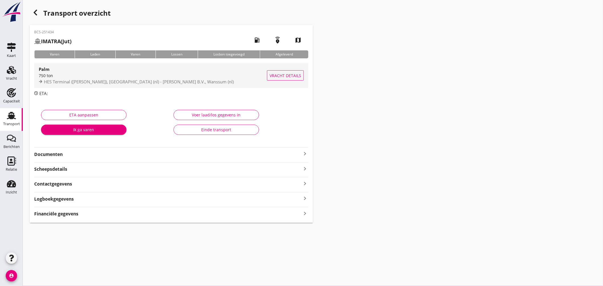
click at [183, 73] on div "750 ton" at bounding box center [153, 76] width 228 height 6
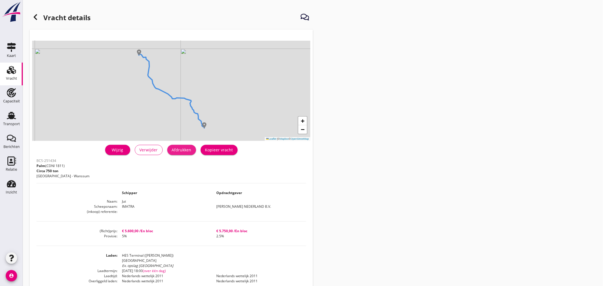
drag, startPoint x: 182, startPoint y: 150, endPoint x: 460, endPoint y: 242, distance: 293.3
click at [182, 150] on div "Afdrukken" at bounding box center [182, 150] width 20 height 6
click at [13, 113] on use at bounding box center [11, 115] width 9 height 7
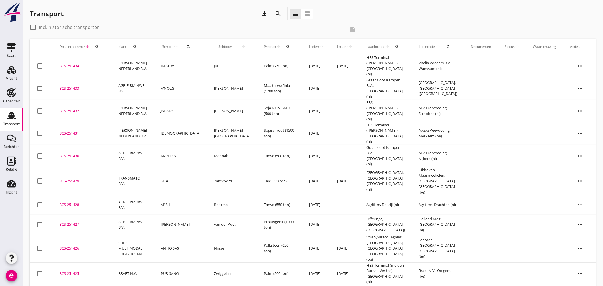
click at [186, 46] on icon "search" at bounding box center [188, 46] width 5 height 5
click at [205, 59] on input "Zoek op (scheeps)naam" at bounding box center [212, 63] width 59 height 9
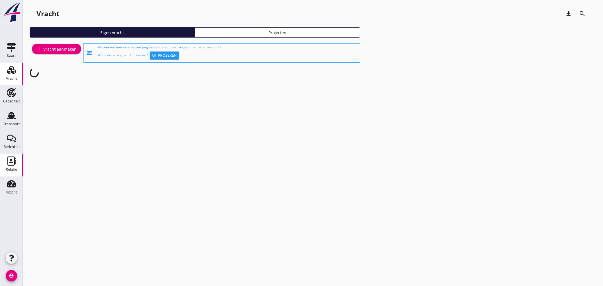
click at [18, 158] on link "Relatie Relatie" at bounding box center [11, 165] width 23 height 23
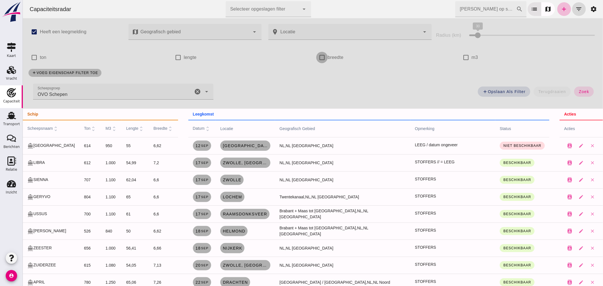
click at [322, 58] on input "breedte" at bounding box center [321, 57] width 11 height 11
checkbox input "true"
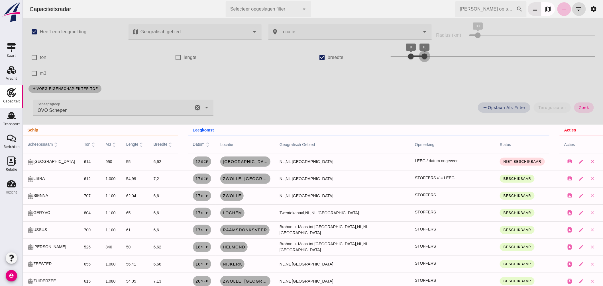
drag, startPoint x: 447, startPoint y: 55, endPoint x: 422, endPoint y: 55, distance: 25.3
click at [422, 55] on div at bounding box center [423, 56] width 11 height 11
drag, startPoint x: 408, startPoint y: 54, endPoint x: 361, endPoint y: 52, distance: 46.8
click at [362, 53] on div "check_box breedte 5 10 5 10" at bounding box center [456, 58] width 288 height 16
drag, startPoint x: 417, startPoint y: 55, endPoint x: 399, endPoint y: 56, distance: 18.5
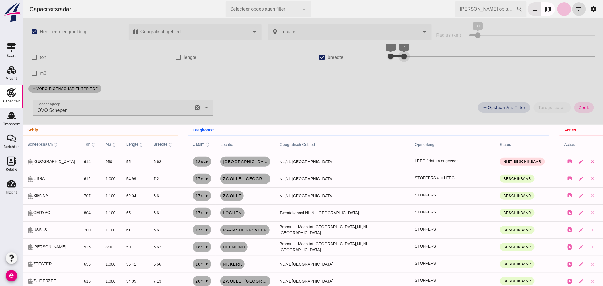
click at [399, 56] on div at bounding box center [403, 56] width 11 height 11
drag, startPoint x: 573, startPoint y: 106, endPoint x: 578, endPoint y: 107, distance: 5.4
click at [574, 106] on button "zoek" at bounding box center [584, 108] width 20 height 10
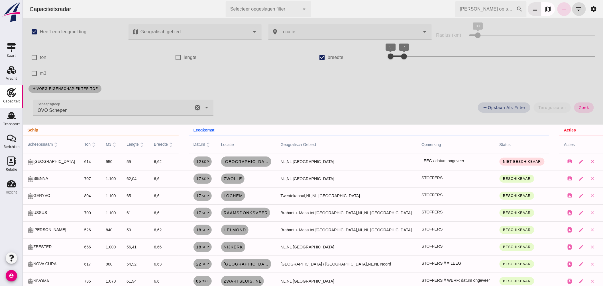
click at [196, 107] on icon "cancel" at bounding box center [197, 107] width 7 height 7
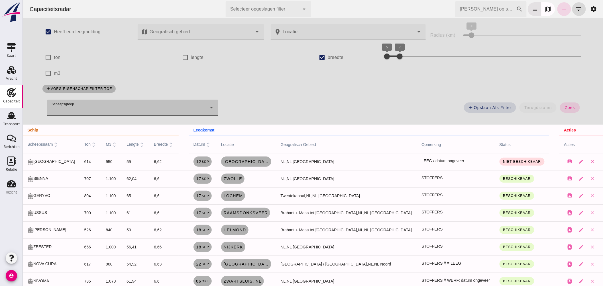
drag, startPoint x: 570, startPoint y: 111, endPoint x: 398, endPoint y: 173, distance: 182.1
click at [569, 111] on button "zoek" at bounding box center [569, 108] width 20 height 10
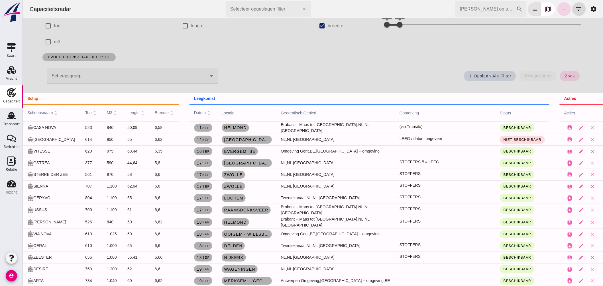
scroll to position [63, 0]
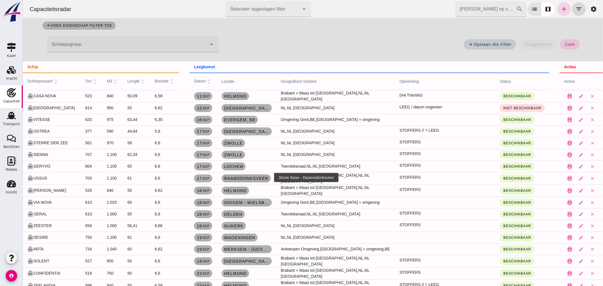
click at [228, 176] on span "Raamsdonksveer" at bounding box center [246, 178] width 44 height 5
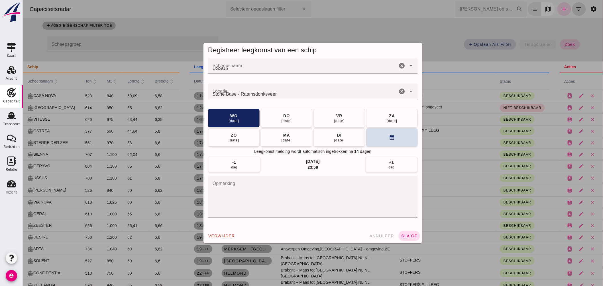
scroll to position [0, 0]
click at [248, 183] on textarea "opmerking" at bounding box center [313, 197] width 210 height 42
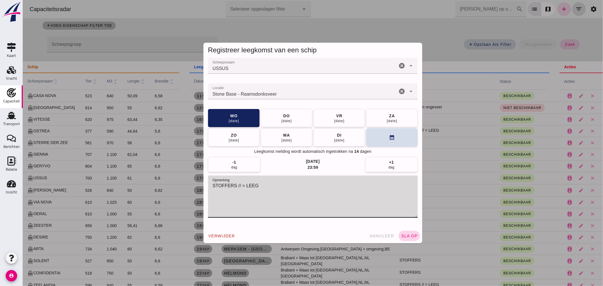
type textarea "STOFFERS // = LEEG"
click at [410, 232] on button "sla op" at bounding box center [408, 236] width 21 height 10
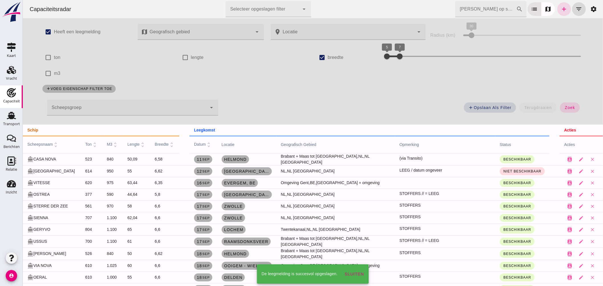
scroll to position [63, 0]
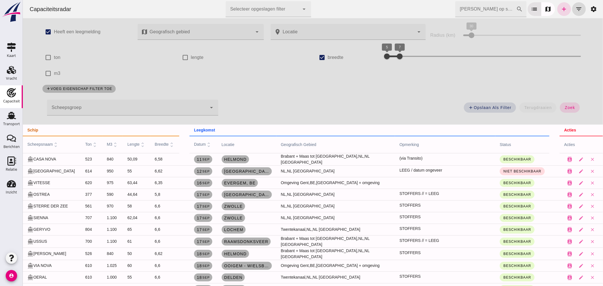
scroll to position [63, 0]
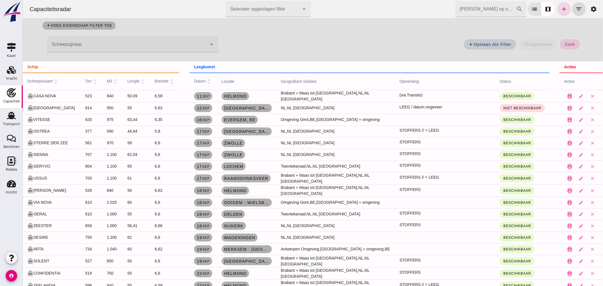
click at [482, 6] on input "[PERSON_NAME] op scheepsnaam" at bounding box center [485, 9] width 61 height 16
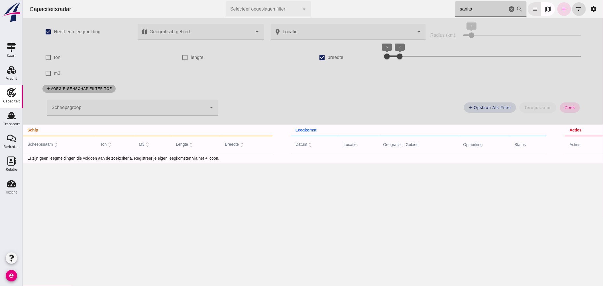
scroll to position [0, 0]
type input "sanita"
drag, startPoint x: 321, startPoint y: 57, endPoint x: 326, endPoint y: 62, distance: 6.2
click at [321, 58] on input "breedte" at bounding box center [321, 57] width 11 height 11
checkbox input "false"
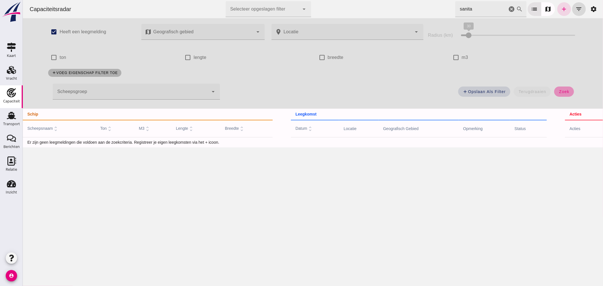
click at [561, 91] on span "zoek" at bounding box center [563, 91] width 11 height 5
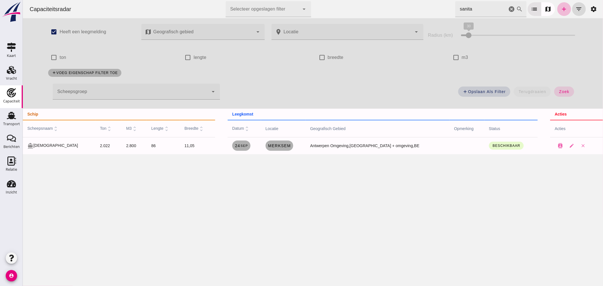
drag, startPoint x: 506, startPoint y: 6, endPoint x: 627, endPoint y: 107, distance: 157.9
click at [508, 6] on icon "cancel" at bounding box center [511, 9] width 7 height 7
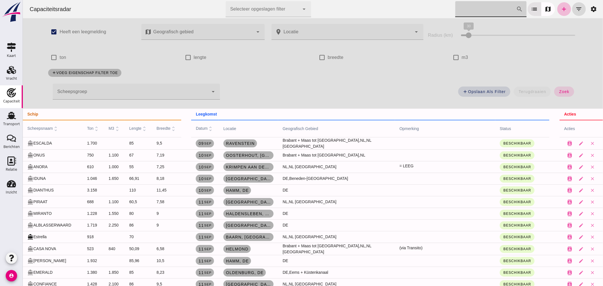
click at [461, 7] on input "[PERSON_NAME] op scheepsnaam" at bounding box center [485, 9] width 61 height 16
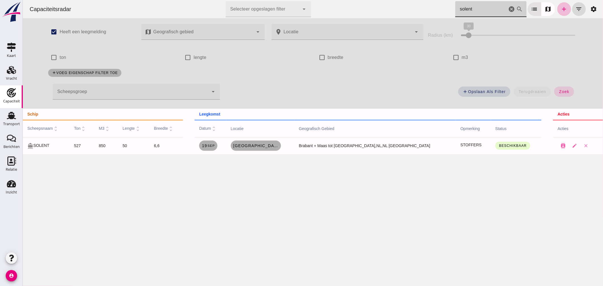
type input "solent"
click at [508, 9] on icon "cancel" at bounding box center [511, 9] width 7 height 7
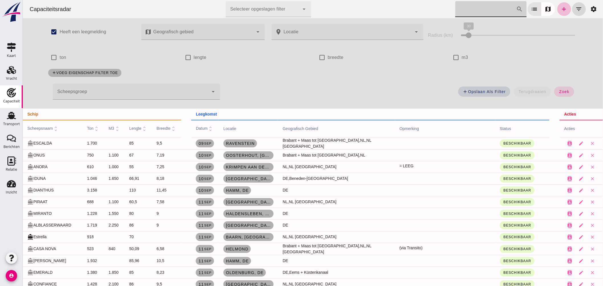
click at [463, 5] on input "[PERSON_NAME] op scheepsnaam" at bounding box center [485, 9] width 61 height 16
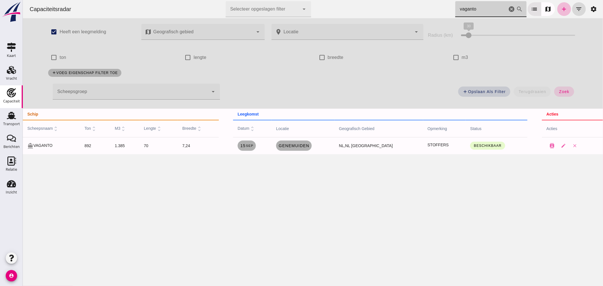
type input "vaganto"
